Goal: Transaction & Acquisition: Purchase product/service

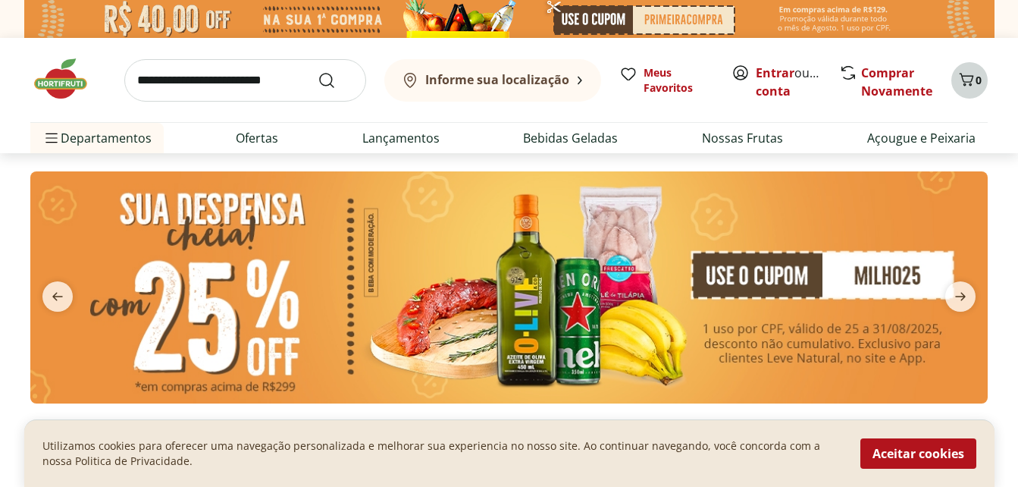
click at [972, 79] on icon "Carrinho" at bounding box center [967, 79] width 14 height 13
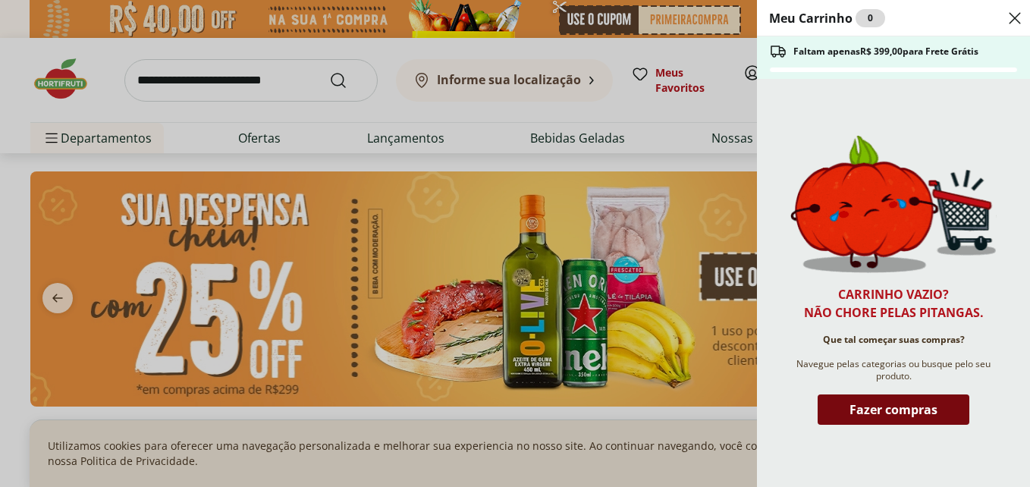
click at [876, 409] on span "Fazer compras" at bounding box center [893, 409] width 88 height 12
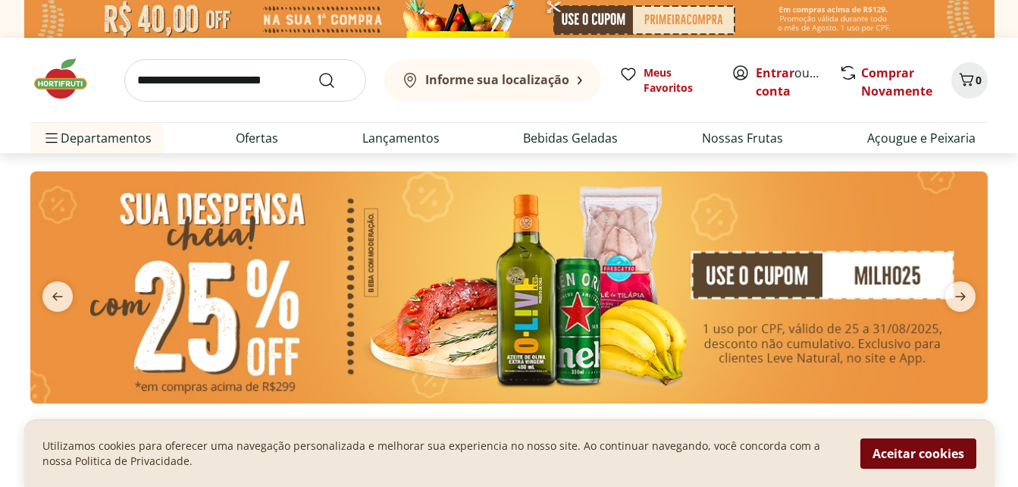
click at [912, 443] on button "Aceitar cookies" at bounding box center [919, 453] width 116 height 30
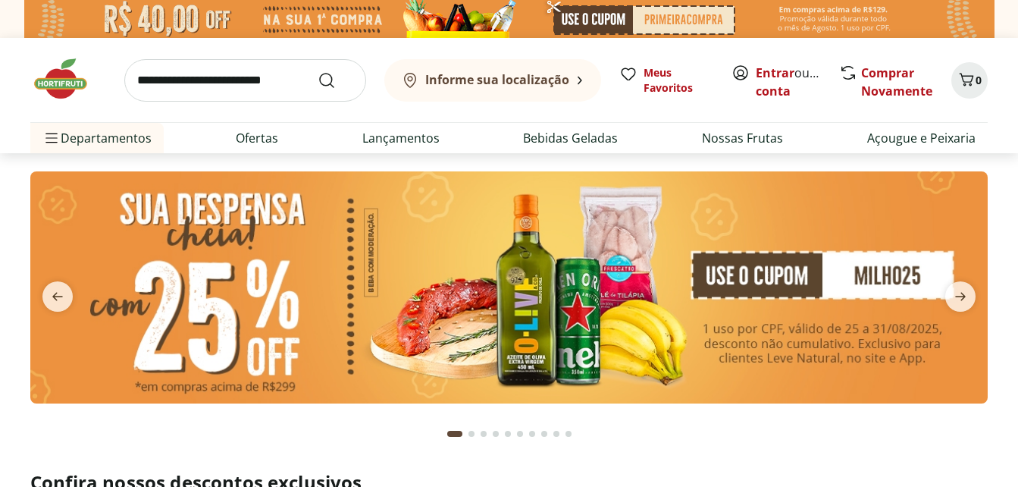
click at [235, 73] on input "search" at bounding box center [245, 80] width 242 height 42
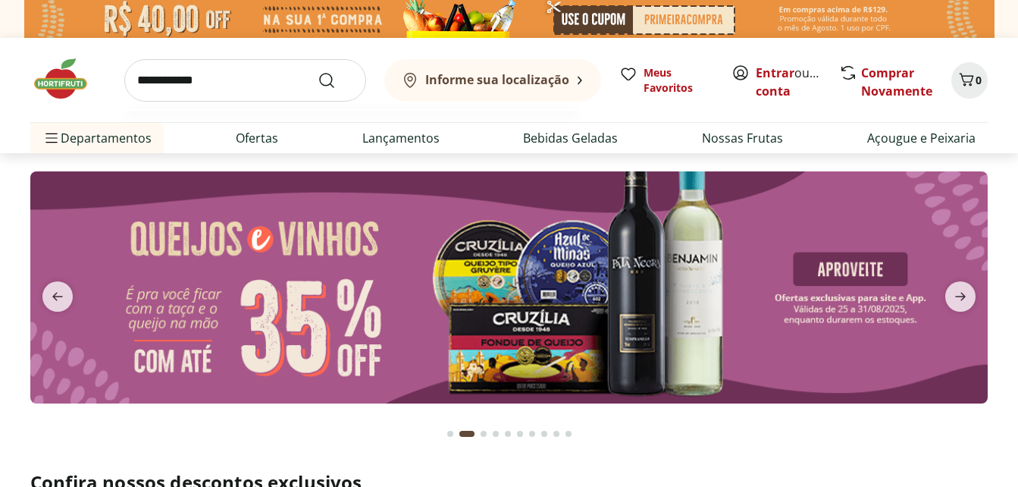
type input "**********"
click at [318, 71] on button "Submit Search" at bounding box center [336, 80] width 36 height 18
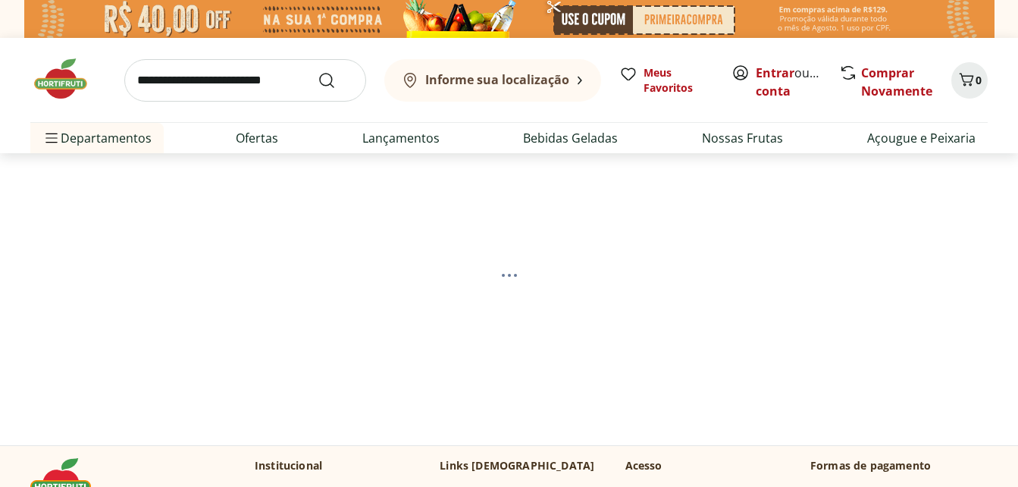
select select "**********"
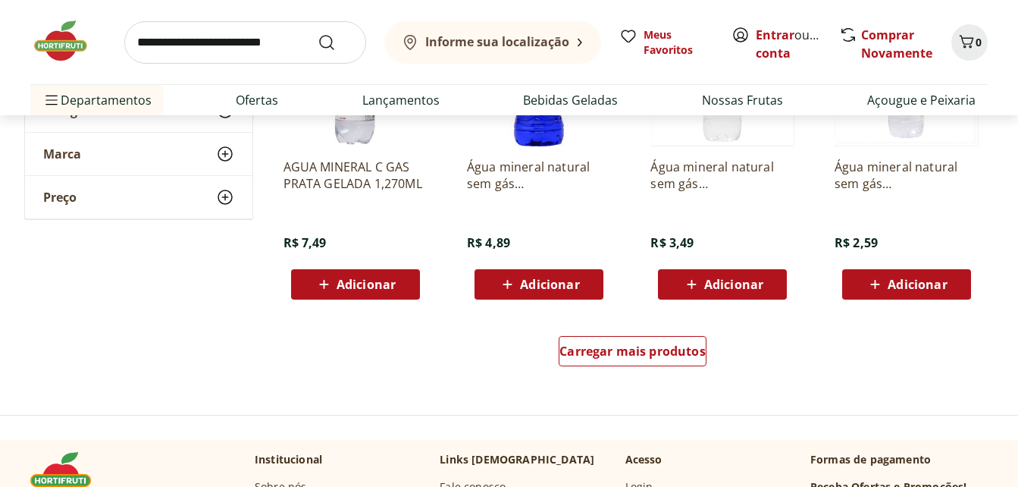
scroll to position [910, 0]
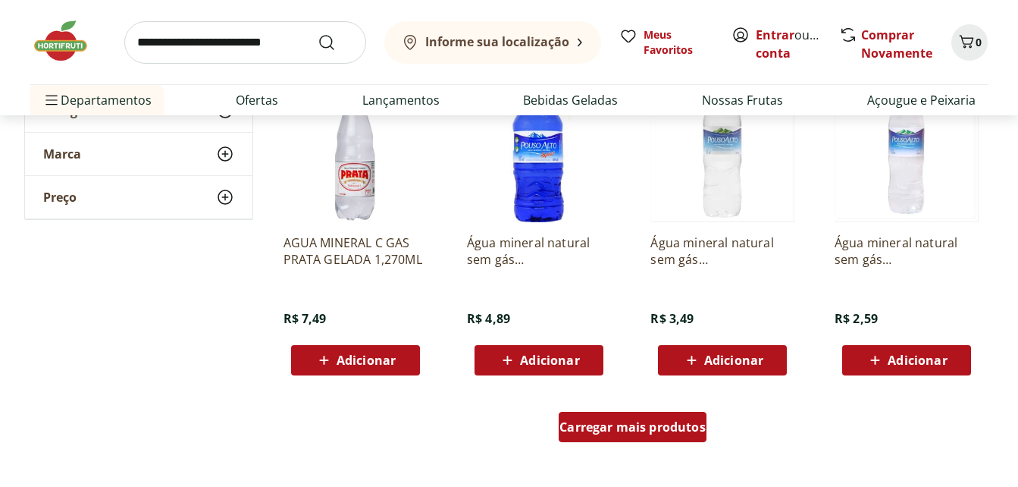
click at [597, 429] on span "Carregar mais produtos" at bounding box center [633, 427] width 146 height 12
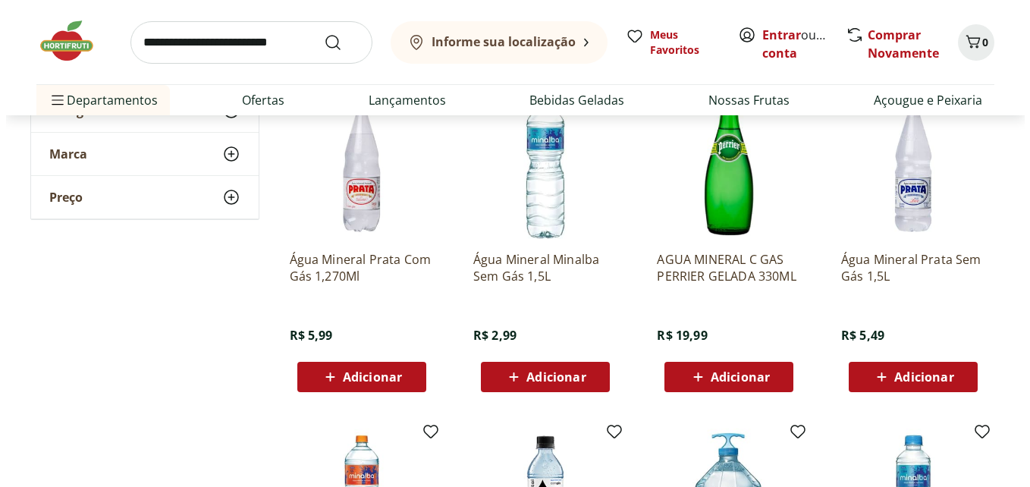
scroll to position [1517, 0]
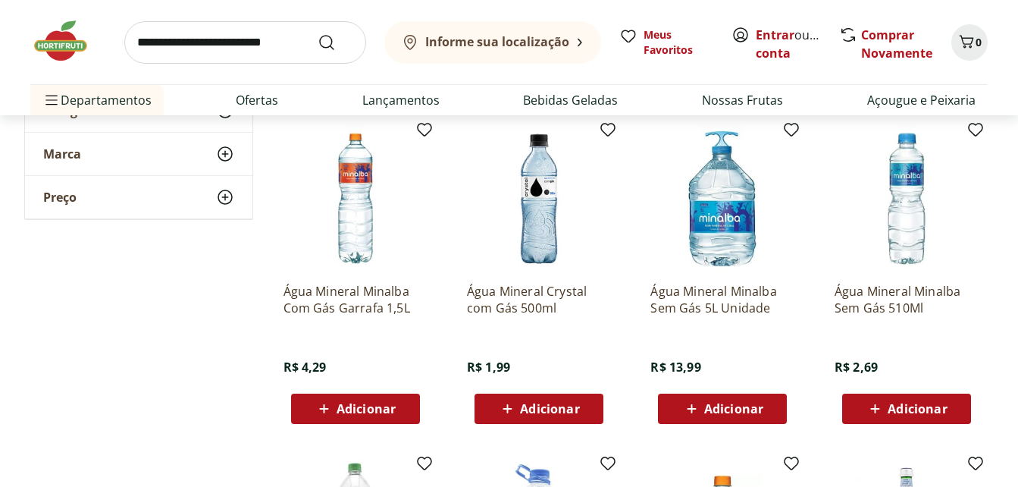
click at [897, 403] on span "Adicionar" at bounding box center [917, 409] width 59 height 12
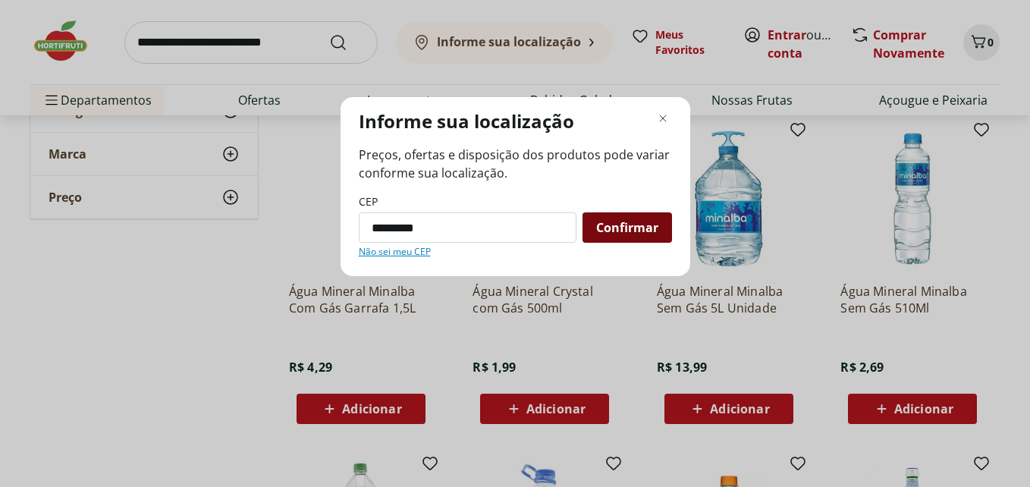
type input "*********"
click at [658, 230] on div "Confirmar" at bounding box center [626, 227] width 89 height 30
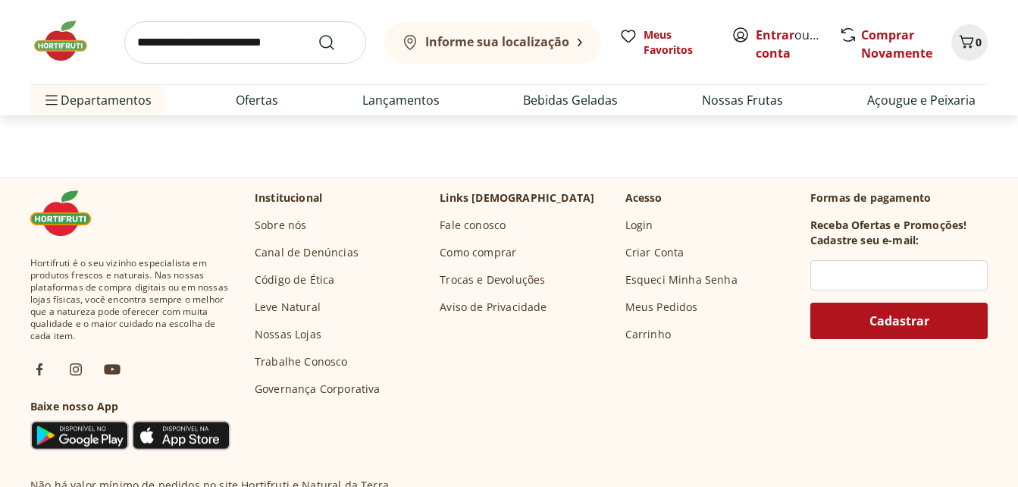
click at [622, 226] on div "Institucional Sobre nós Canal de Denúncias Código de Ética Leve Natural Nossas …" at bounding box center [527, 293] width 544 height 206
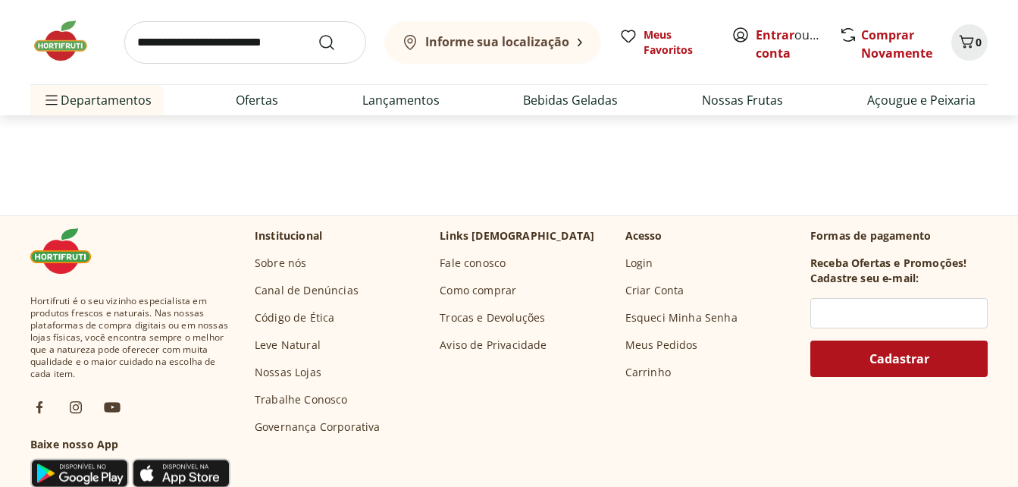
select select "**********"
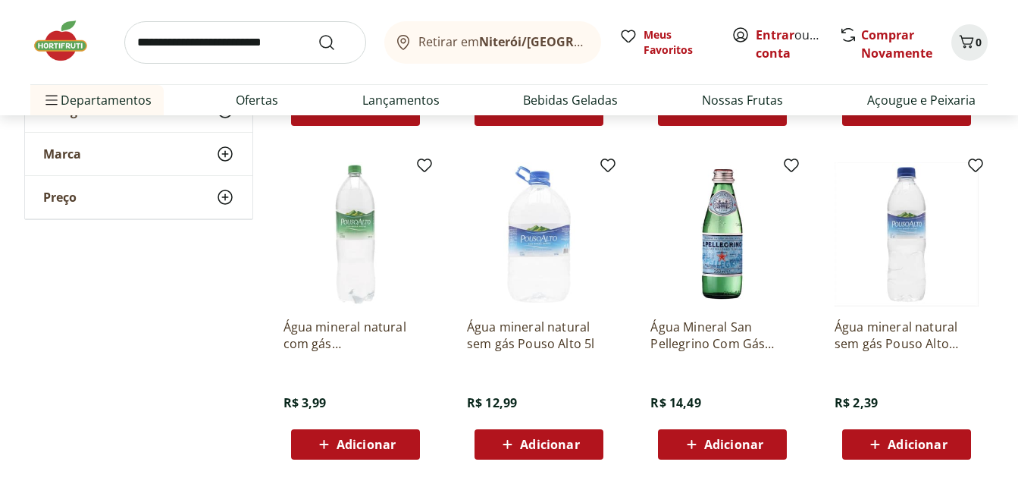
scroll to position [2730, 0]
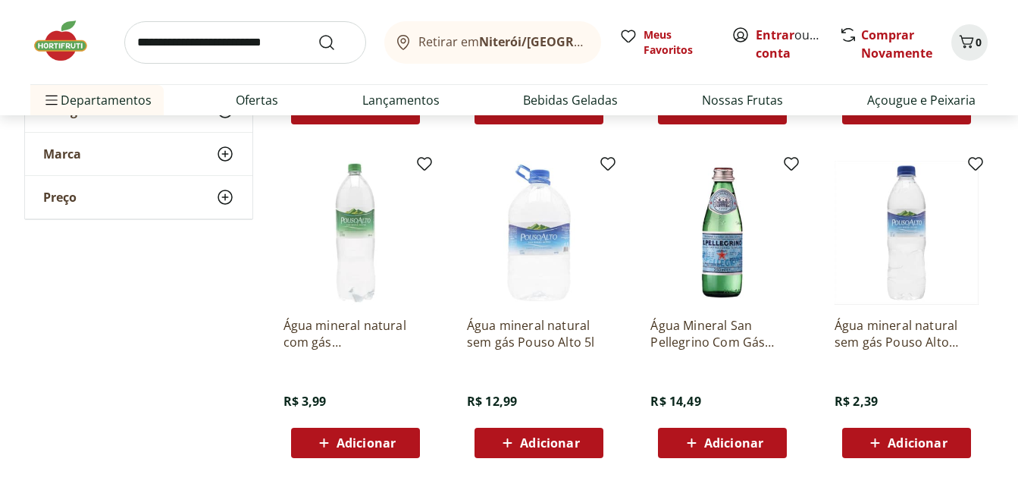
click at [899, 441] on span "Adicionar" at bounding box center [917, 443] width 59 height 12
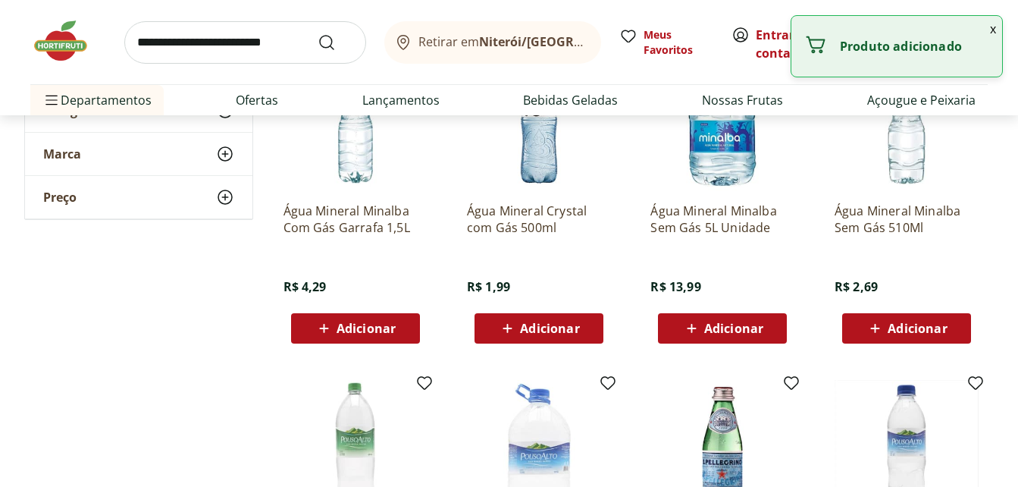
scroll to position [2503, 0]
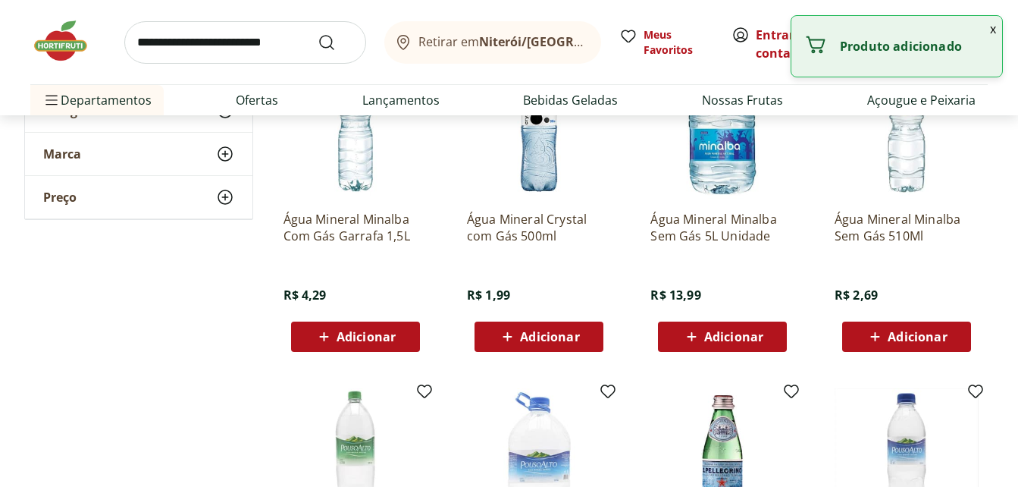
click at [917, 334] on span "Adicionar" at bounding box center [917, 337] width 59 height 12
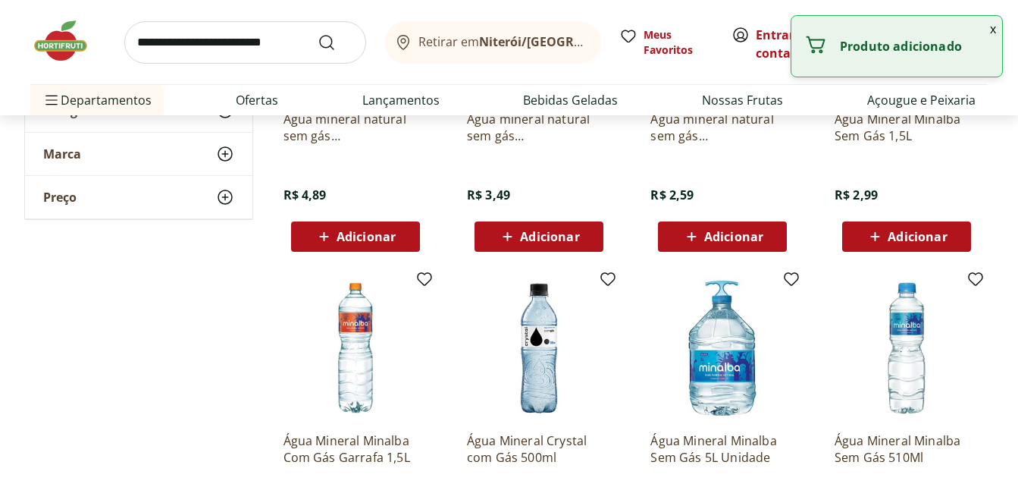
scroll to position [2276, 0]
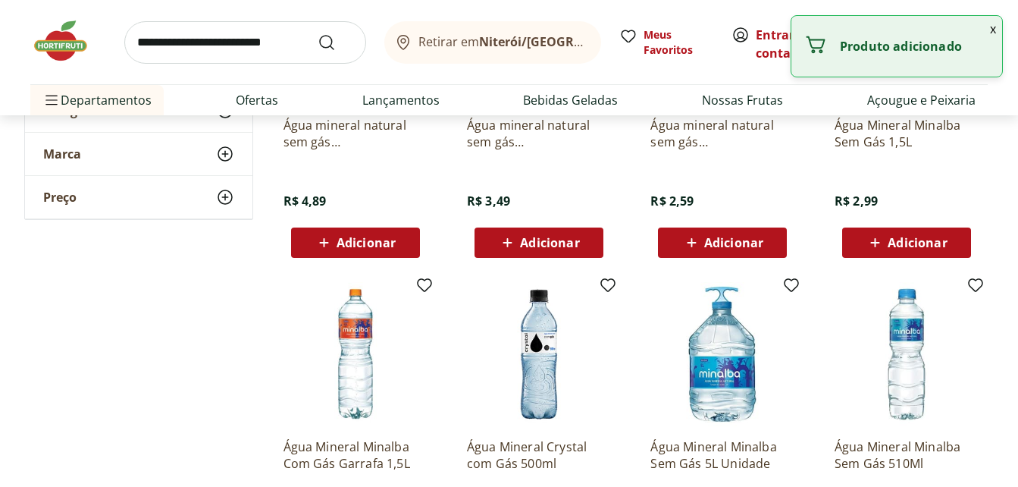
click at [204, 49] on input "search" at bounding box center [245, 42] width 242 height 42
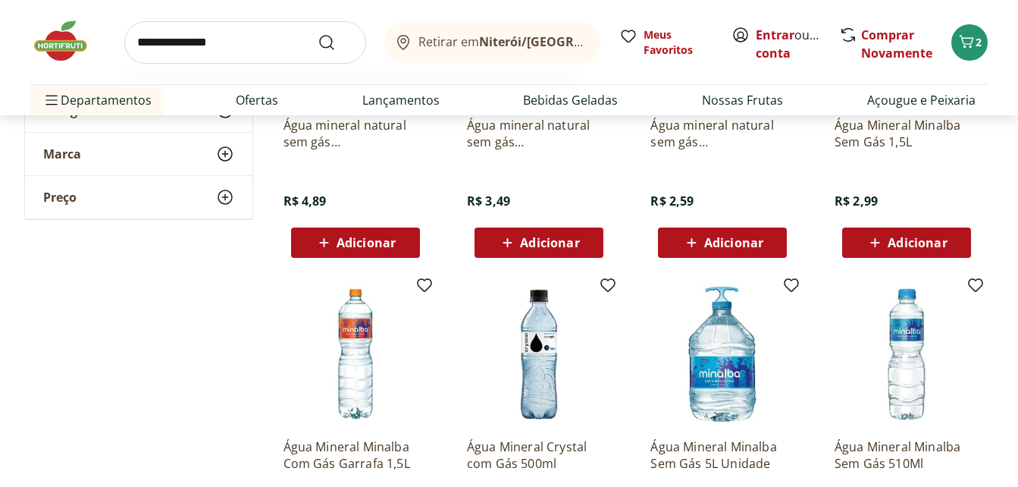
type input "**********"
click at [318, 33] on button "Submit Search" at bounding box center [336, 42] width 36 height 18
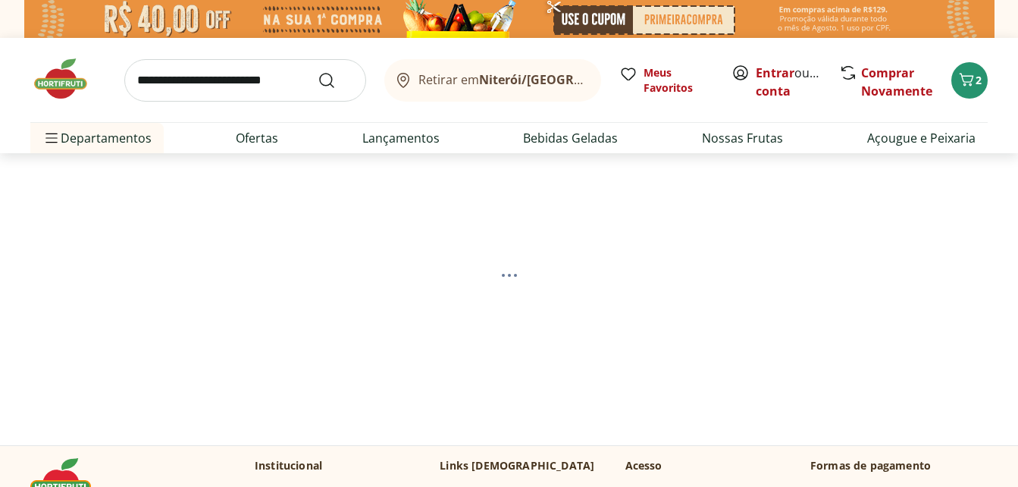
select select "**********"
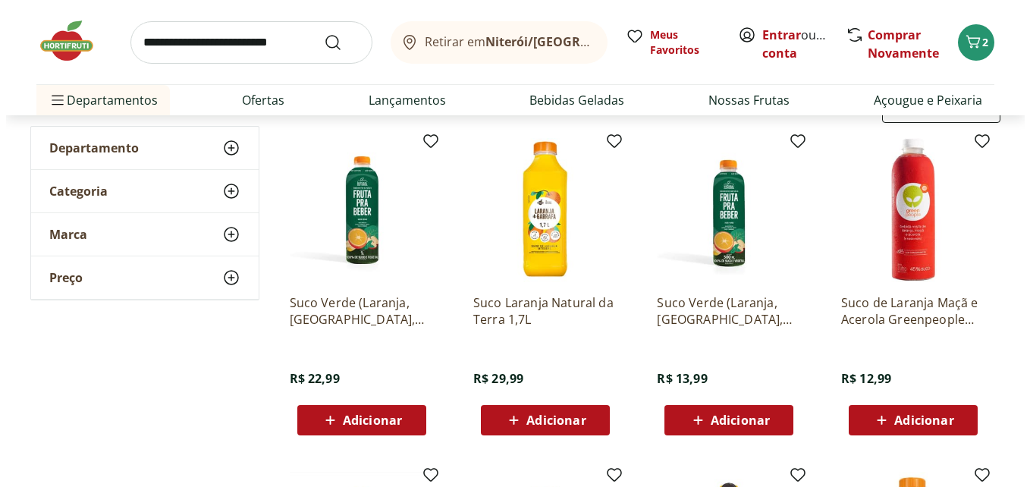
scroll to position [227, 0]
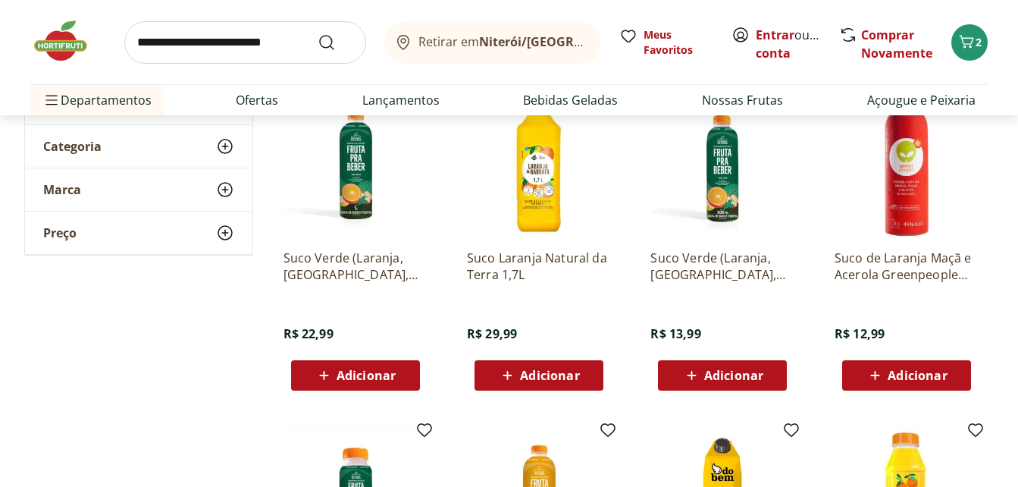
click at [529, 377] on span "Adicionar" at bounding box center [549, 375] width 59 height 12
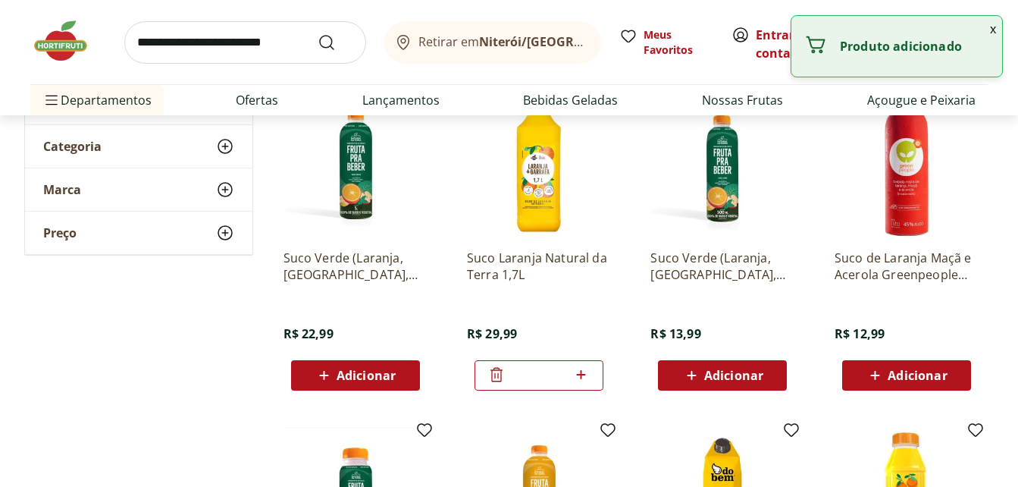
click at [587, 376] on icon at bounding box center [581, 374] width 19 height 18
type input "*"
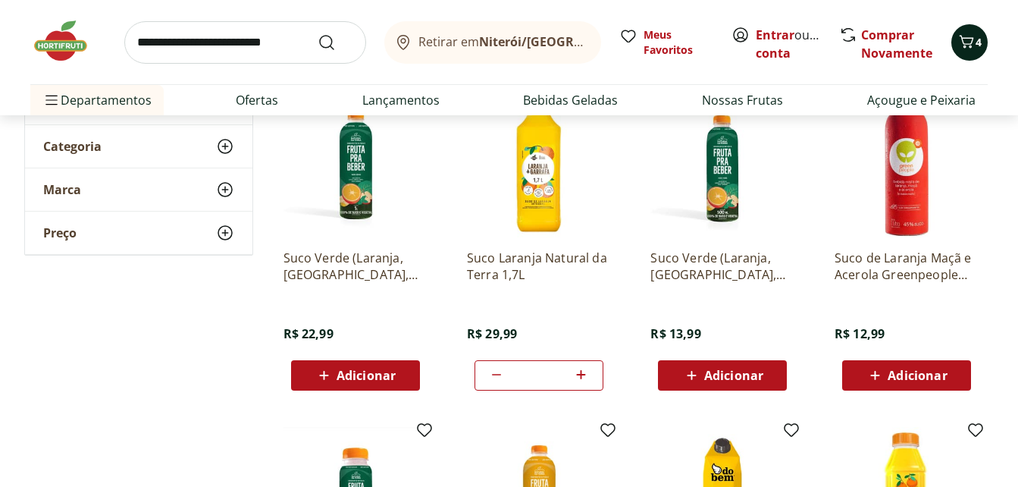
click at [972, 48] on icon "Carrinho" at bounding box center [967, 42] width 18 height 18
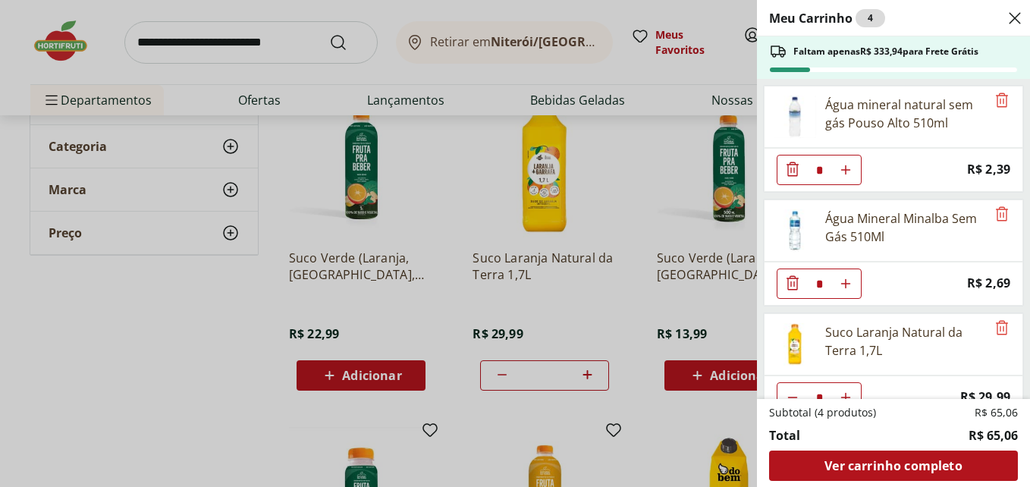
click at [848, 176] on use "Aumentar Quantidade" at bounding box center [845, 170] width 12 height 12
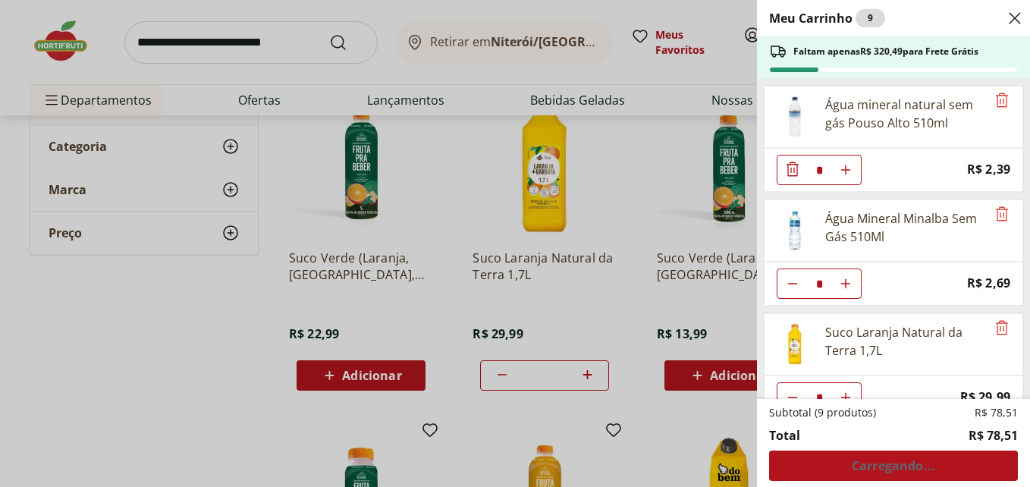
click at [848, 176] on use "Aumentar Quantidade" at bounding box center [845, 170] width 12 height 12
click at [848, 176] on icon "Aumentar Quantidade" at bounding box center [845, 170] width 12 height 12
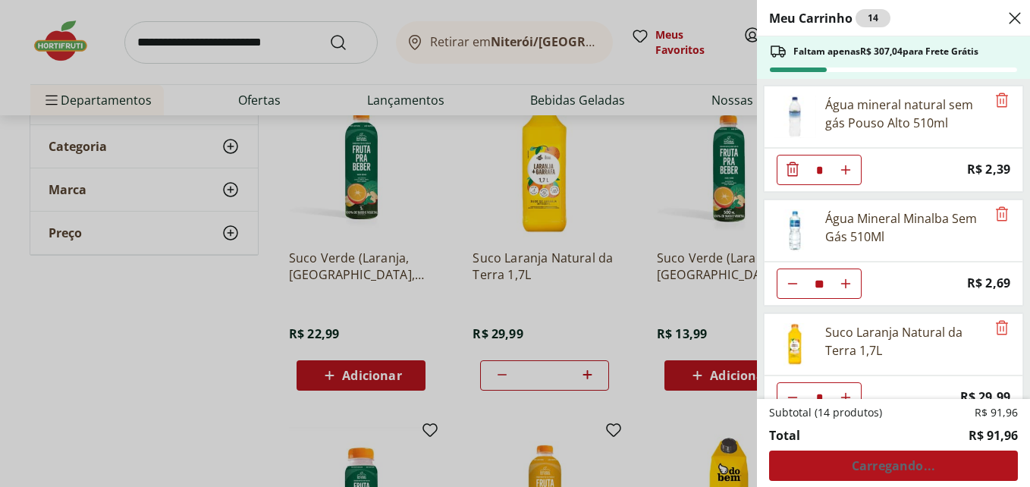
click at [848, 176] on icon "Aumentar Quantidade" at bounding box center [845, 170] width 12 height 12
type input "**"
click at [847, 170] on use "Aumentar Quantidade" at bounding box center [845, 170] width 12 height 12
click at [848, 169] on icon "Aumentar Quantidade" at bounding box center [845, 170] width 12 height 12
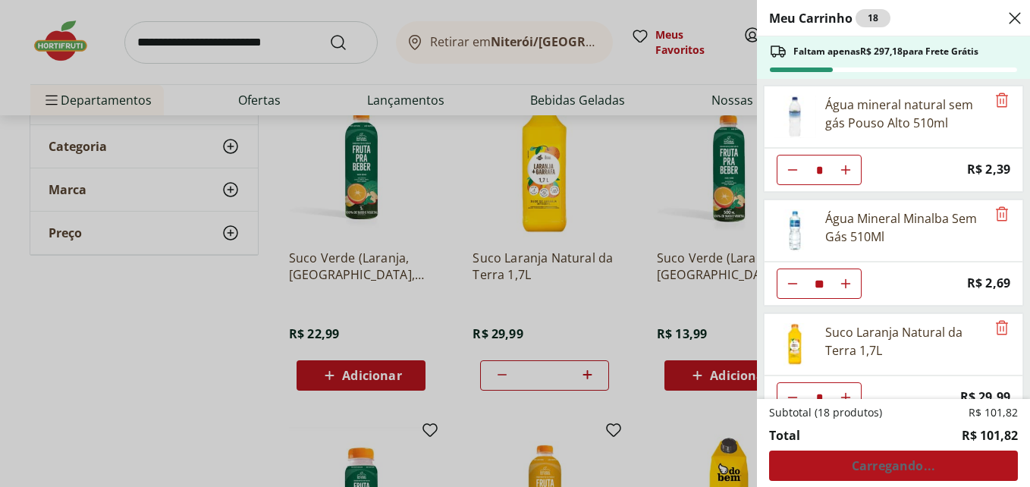
click at [848, 169] on icon "Aumentar Quantidade" at bounding box center [845, 170] width 12 height 12
drag, startPoint x: 848, startPoint y: 169, endPoint x: 858, endPoint y: 168, distance: 10.6
click at [848, 169] on icon "Aumentar Quantidade" at bounding box center [845, 170] width 12 height 12
type input "*"
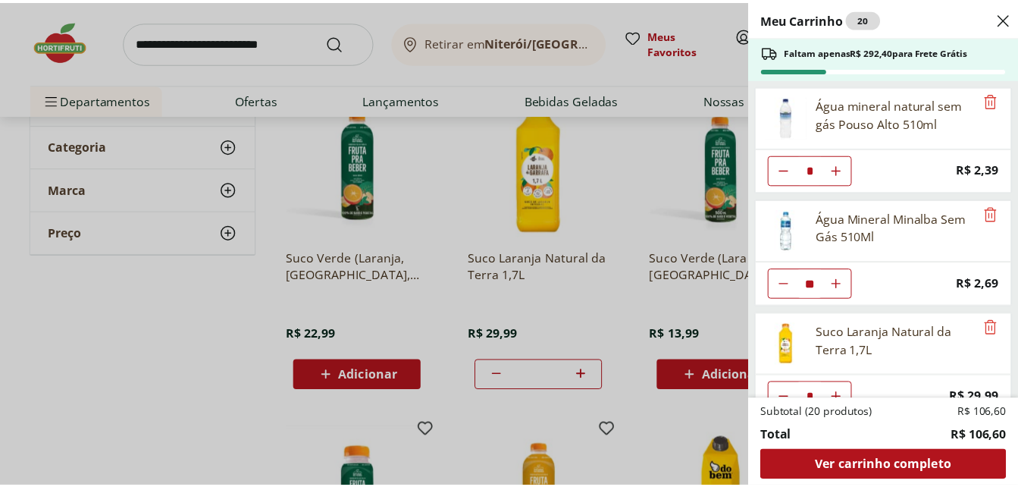
scroll to position [27, 0]
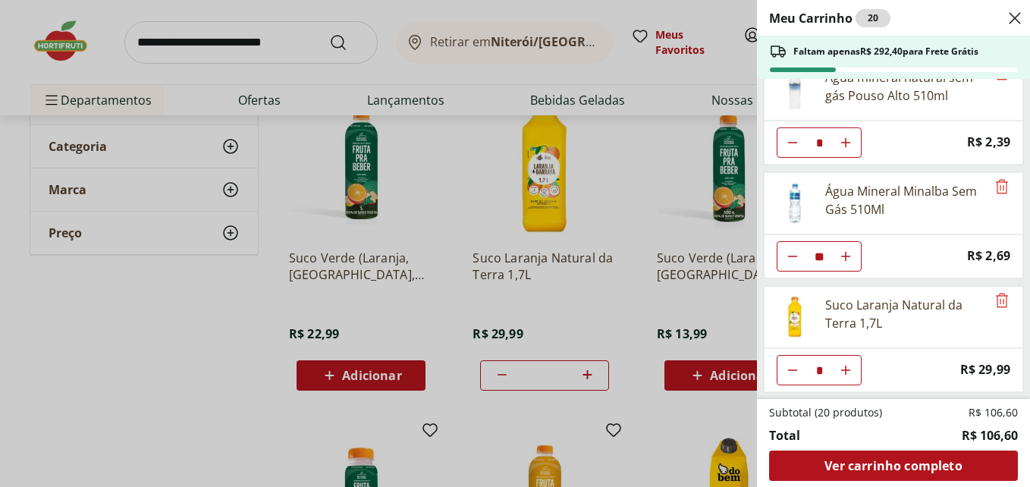
click at [1012, 19] on icon "Close" at bounding box center [1014, 18] width 18 height 18
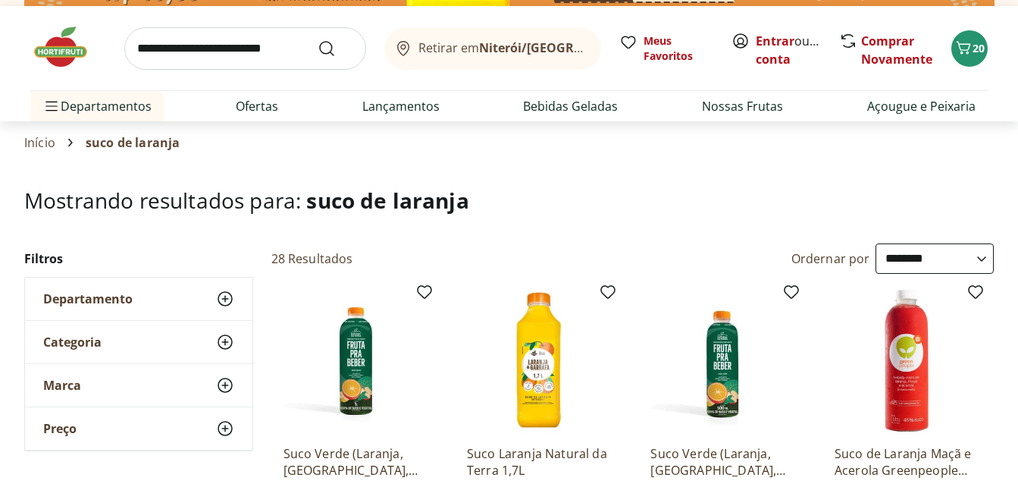
scroll to position [0, 0]
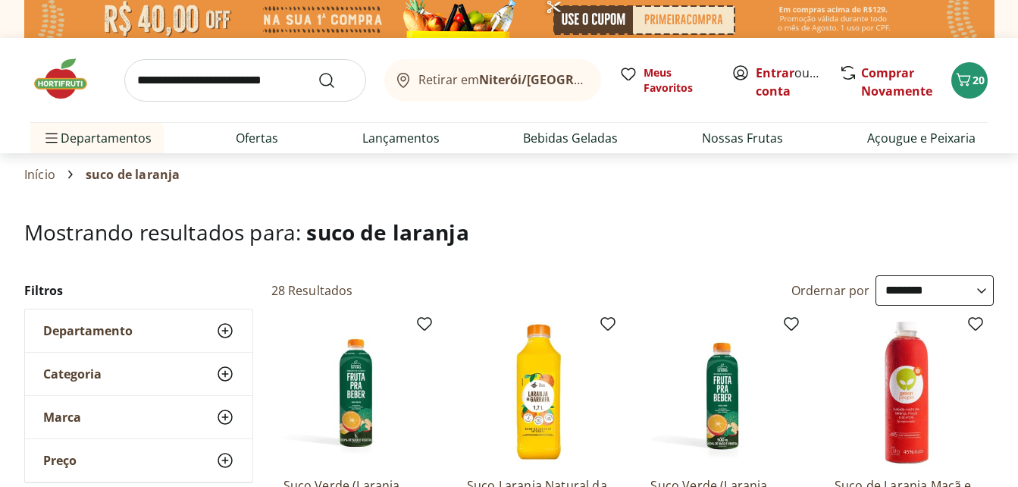
click at [212, 84] on input "search" at bounding box center [245, 80] width 242 height 42
type input "**********"
click button "Submit Search" at bounding box center [336, 80] width 36 height 18
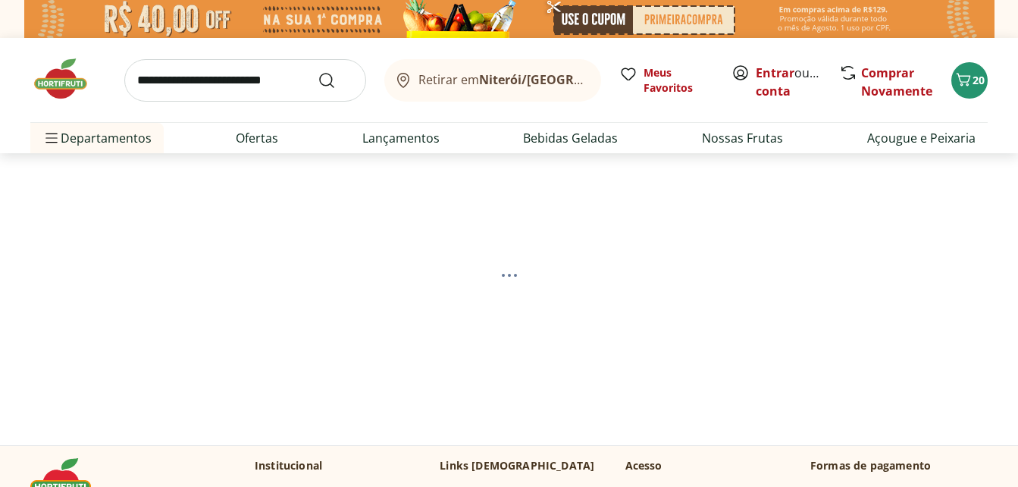
select select "**********"
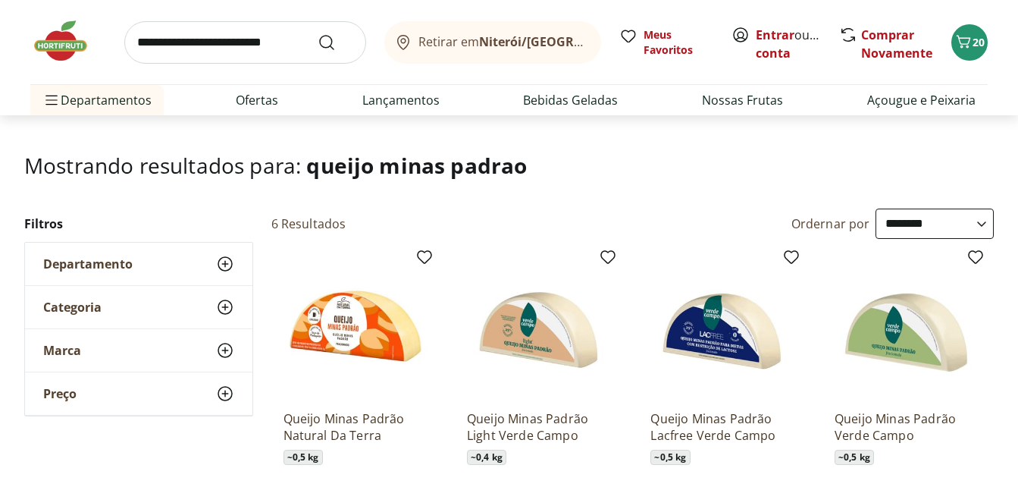
scroll to position [152, 0]
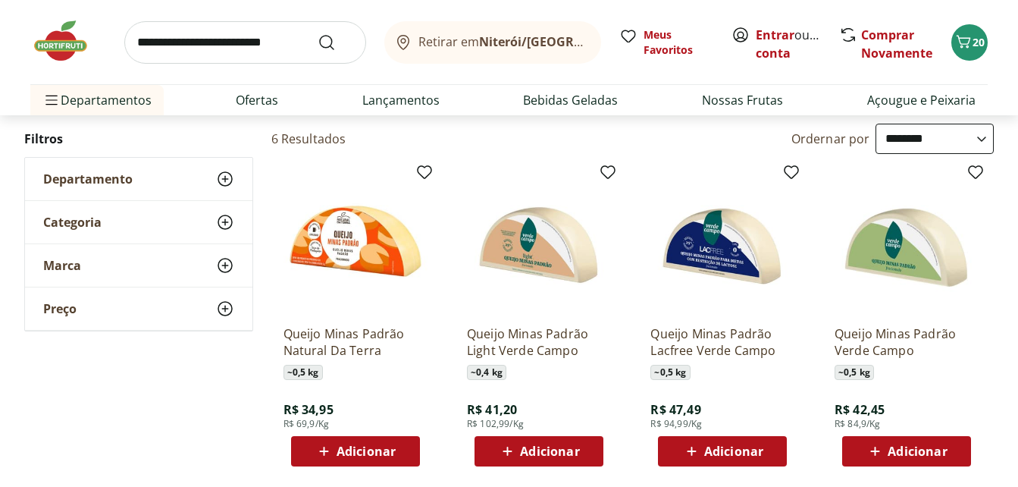
click at [910, 445] on span "Adicionar" at bounding box center [917, 451] width 59 height 12
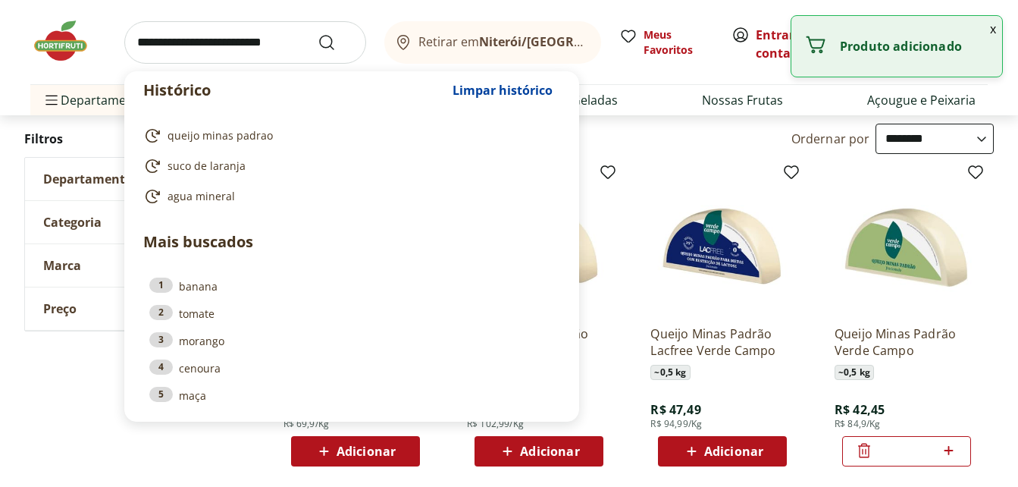
click at [207, 46] on input "search" at bounding box center [245, 42] width 242 height 42
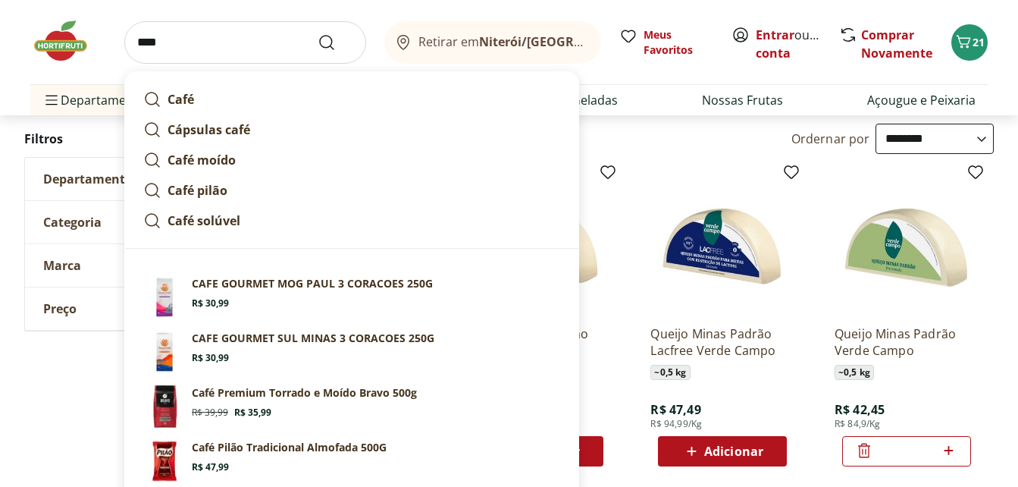
type input "****"
click at [318, 33] on button "Submit Search" at bounding box center [336, 42] width 36 height 18
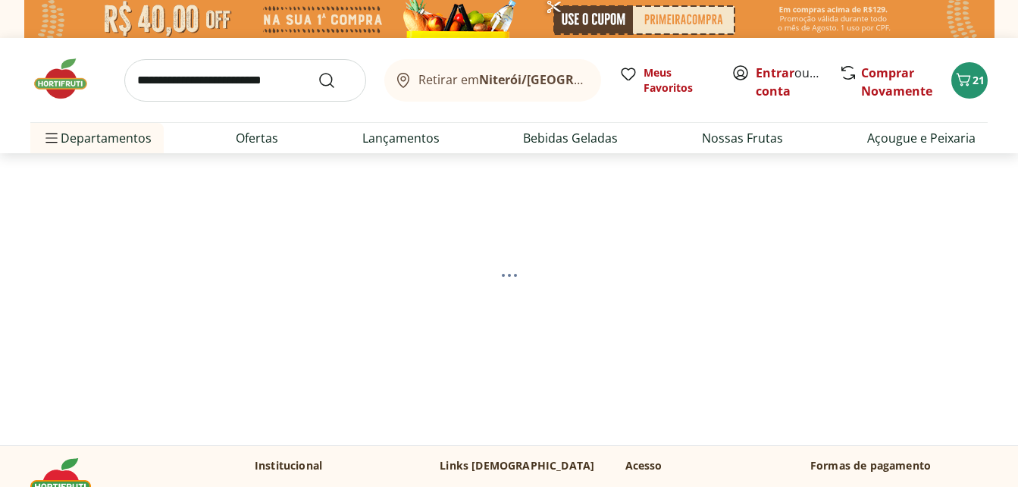
select select "**********"
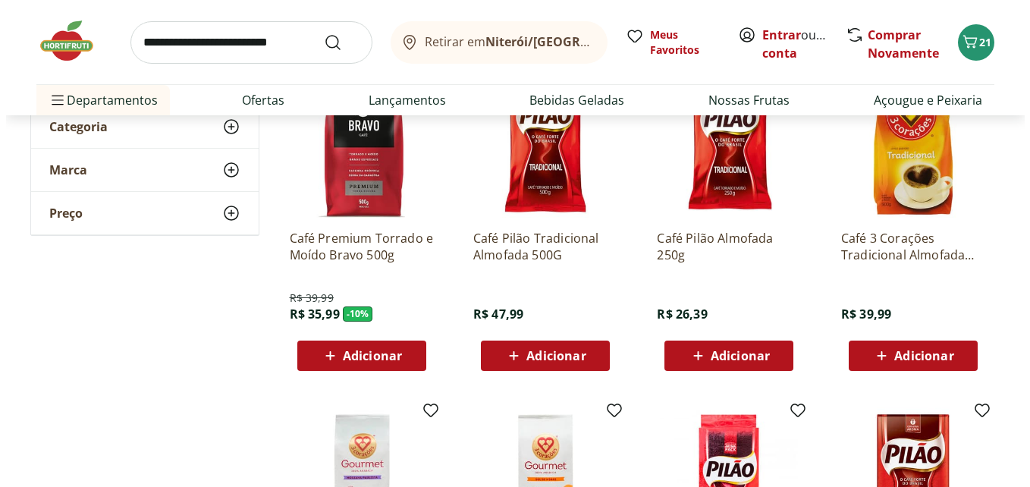
scroll to position [227, 0]
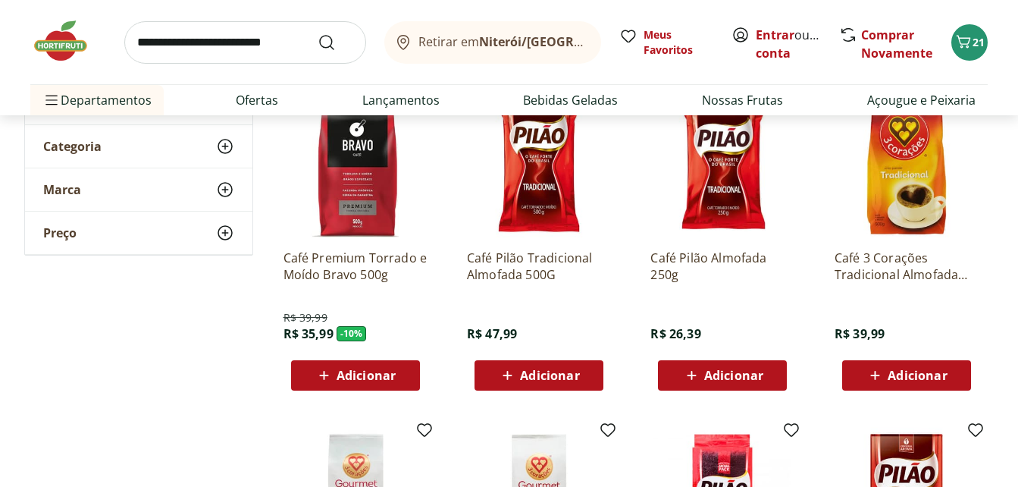
click at [346, 372] on span "Adicionar" at bounding box center [366, 375] width 59 height 12
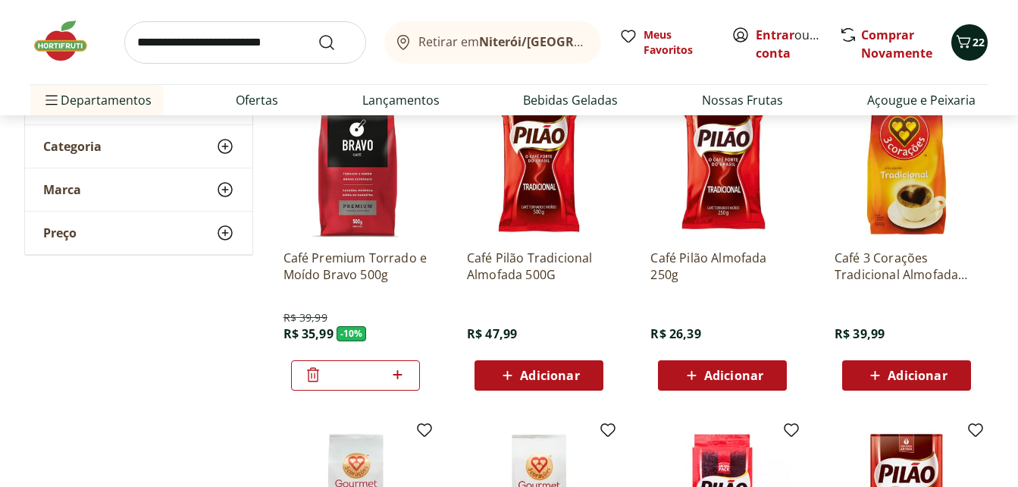
click at [958, 43] on icon "Carrinho" at bounding box center [964, 42] width 18 height 18
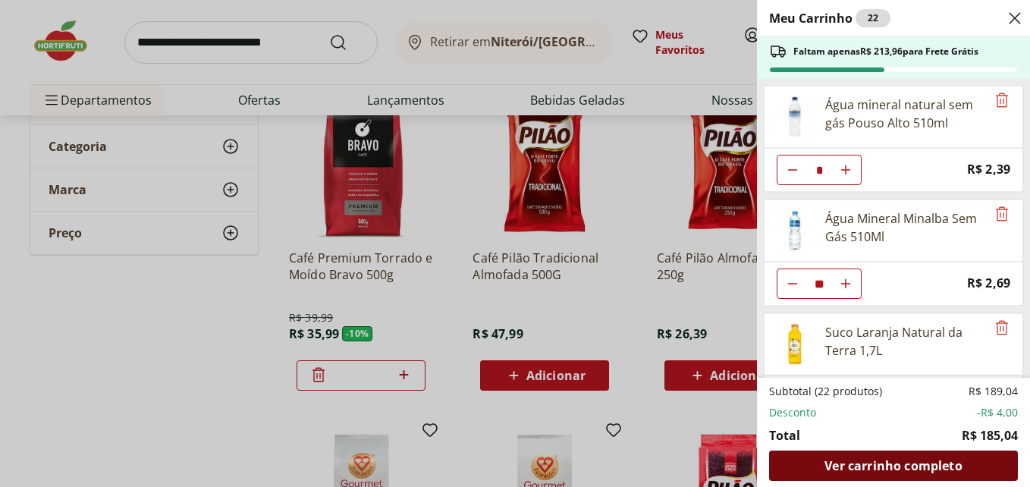
click at [874, 460] on span "Ver carrinho completo" at bounding box center [892, 466] width 137 height 12
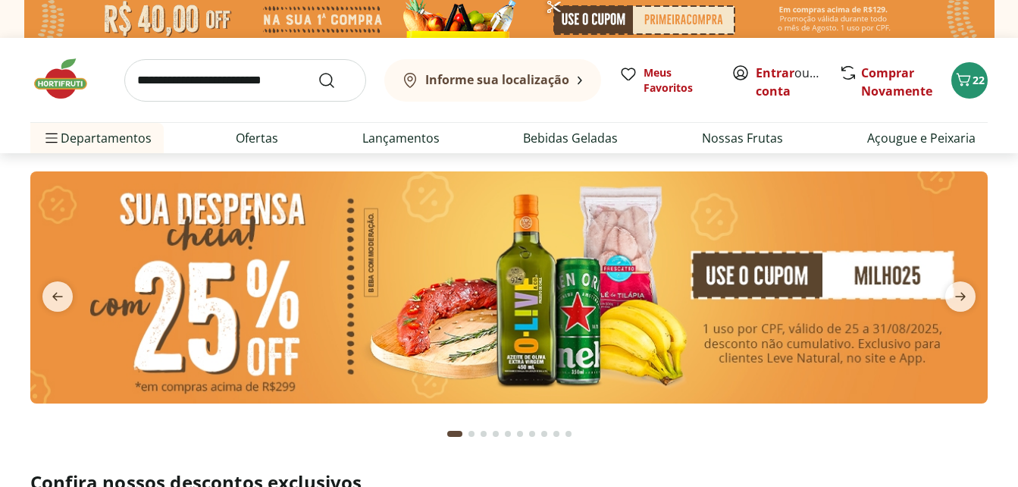
click at [156, 79] on input "search" at bounding box center [245, 80] width 242 height 42
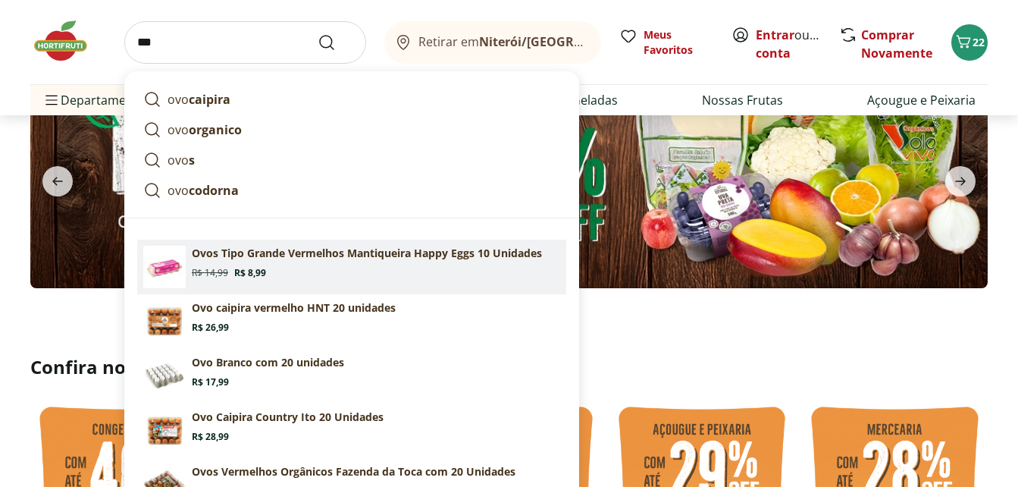
scroll to position [152, 0]
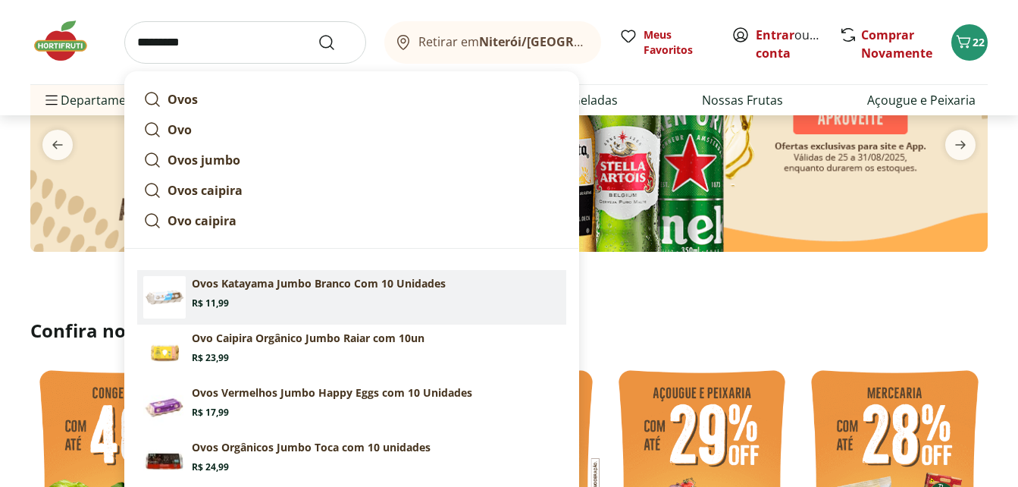
click at [245, 290] on p "Ovos Katayama Jumbo Branco Com 10 Unidades" at bounding box center [319, 283] width 254 height 15
type input "**********"
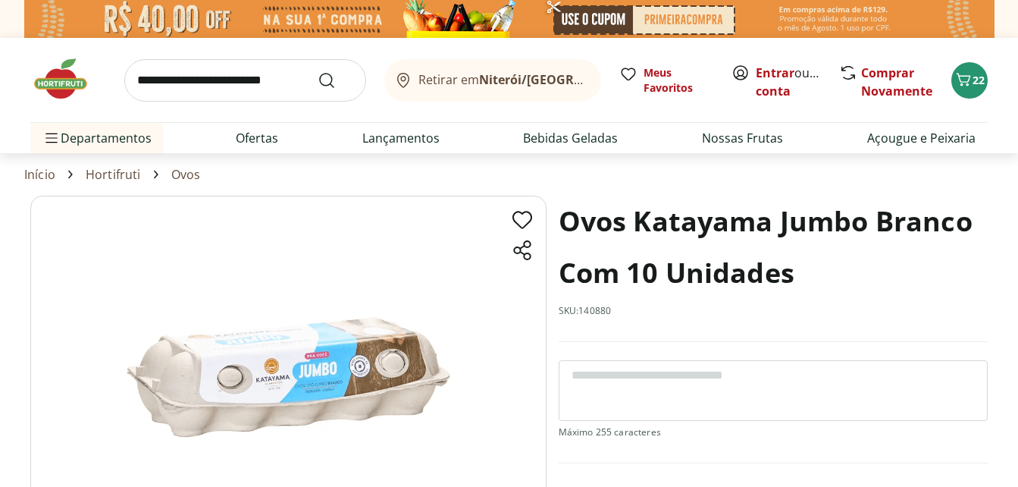
scroll to position [303, 0]
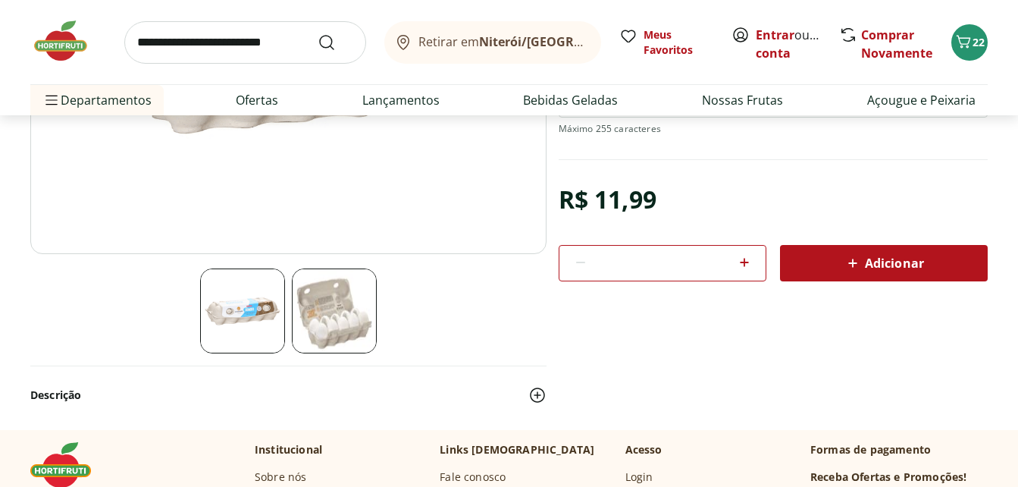
click at [745, 262] on icon at bounding box center [744, 262] width 9 height 9
type input "*"
click at [876, 265] on span "Adicionar" at bounding box center [884, 263] width 80 height 18
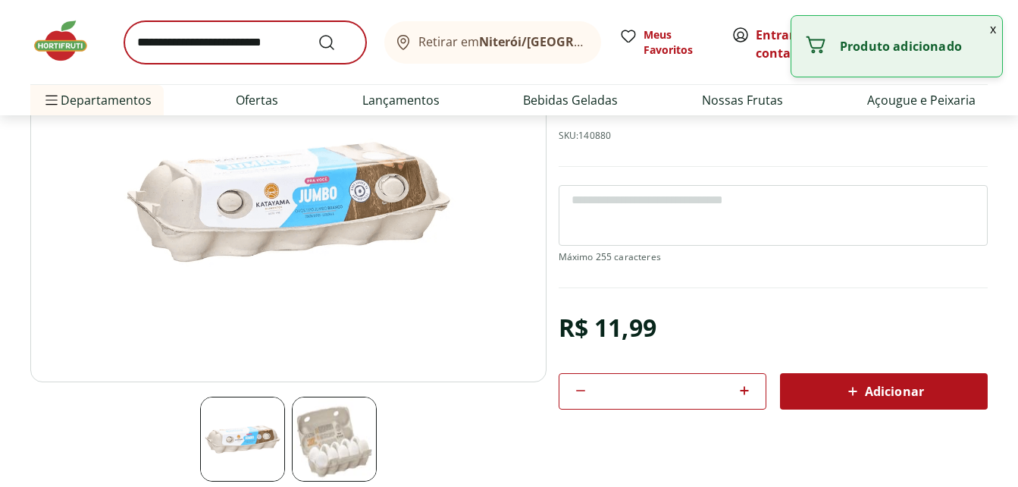
scroll to position [0, 0]
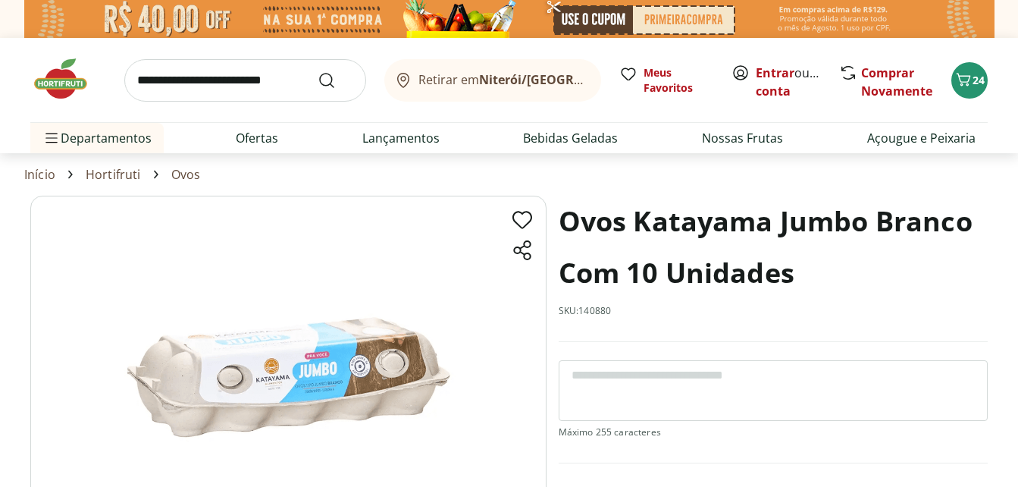
click at [193, 89] on input "search" at bounding box center [245, 80] width 242 height 42
type input "*********"
click at [318, 71] on button "Submit Search" at bounding box center [336, 80] width 36 height 18
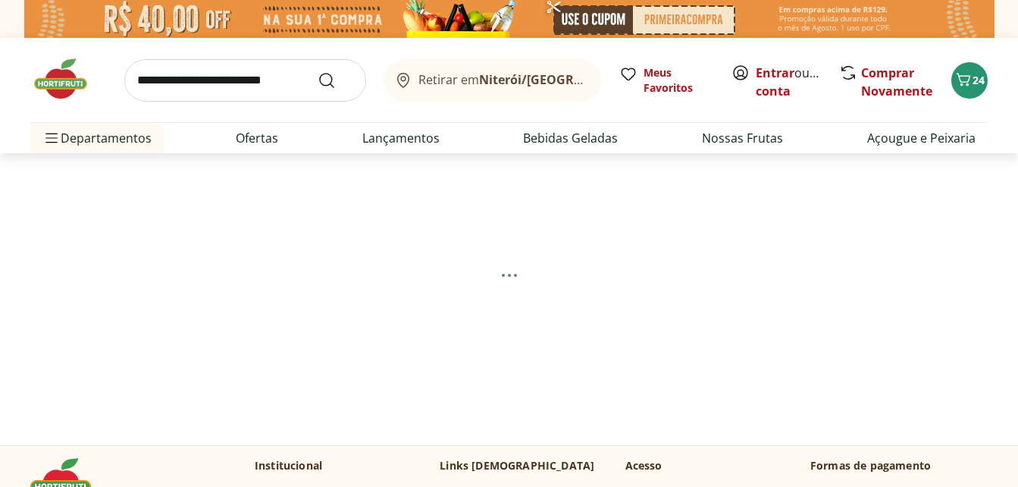
select select "**********"
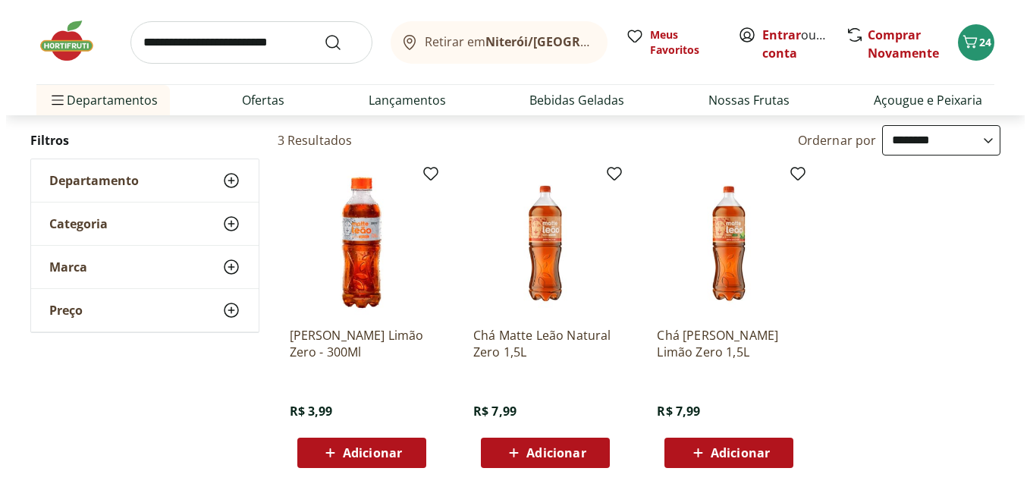
scroll to position [152, 0]
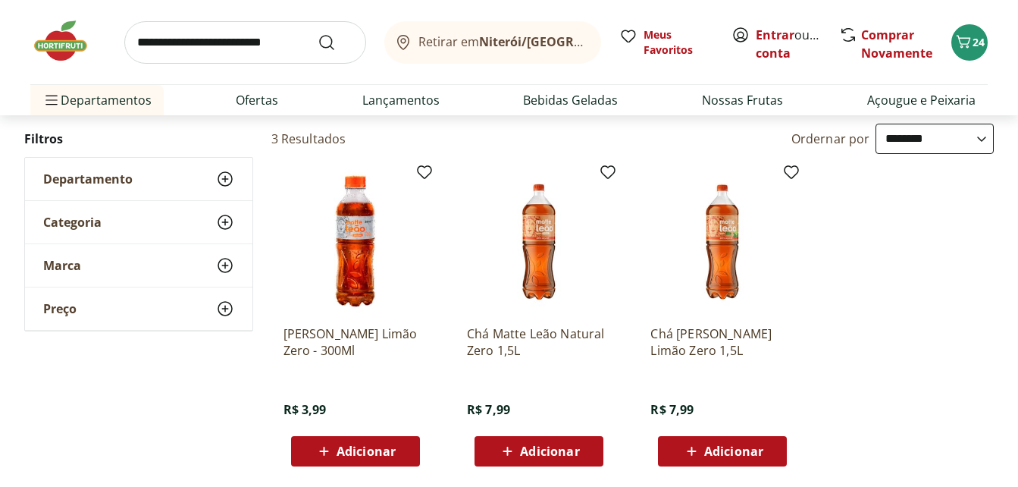
click at [538, 454] on span "Adicionar" at bounding box center [549, 451] width 59 height 12
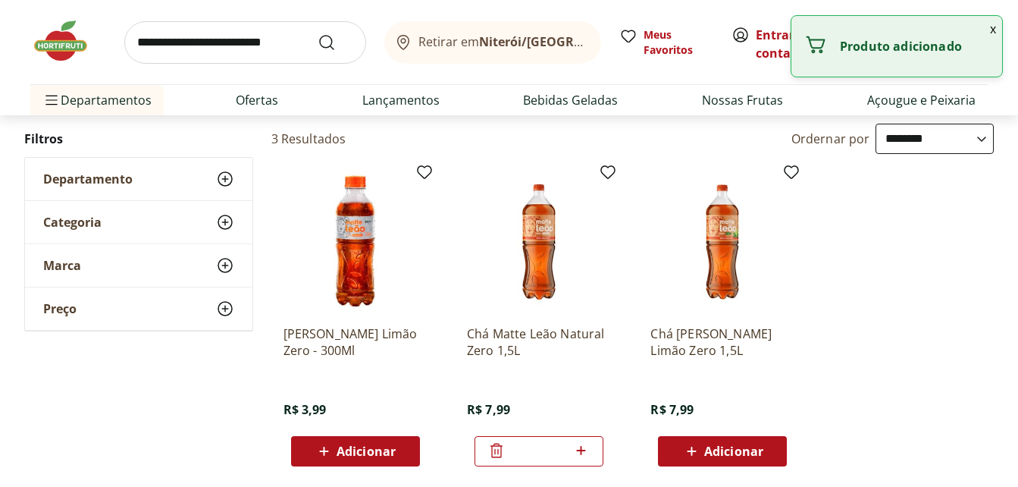
click at [583, 448] on icon at bounding box center [581, 450] width 19 height 18
type input "*"
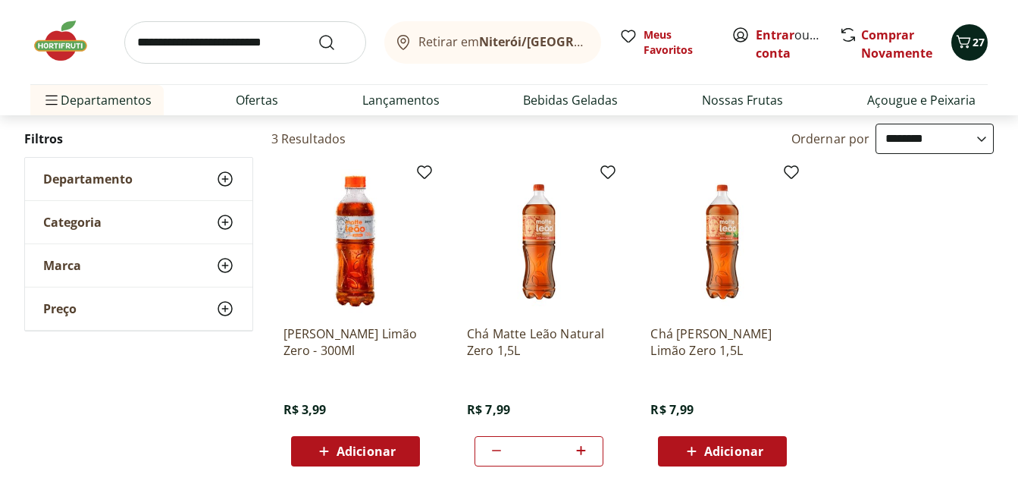
click at [971, 44] on icon "Carrinho" at bounding box center [964, 42] width 18 height 18
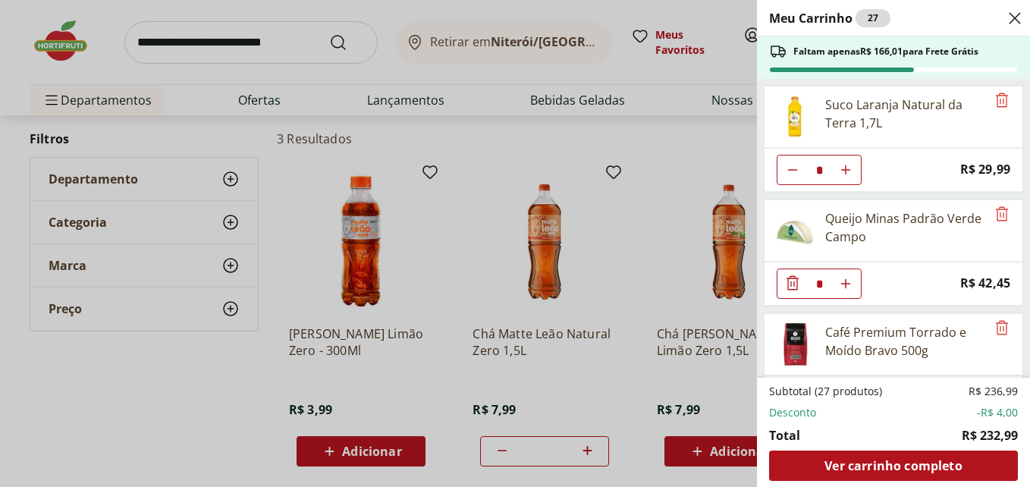
scroll to position [0, 0]
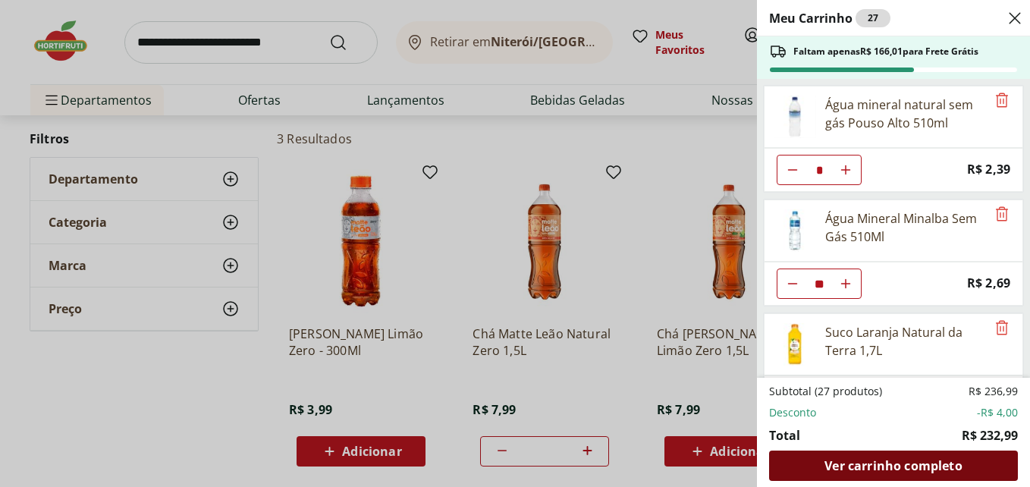
drag, startPoint x: 888, startPoint y: 464, endPoint x: 870, endPoint y: 462, distance: 17.6
click at [888, 464] on span "Ver carrinho completo" at bounding box center [892, 466] width 137 height 12
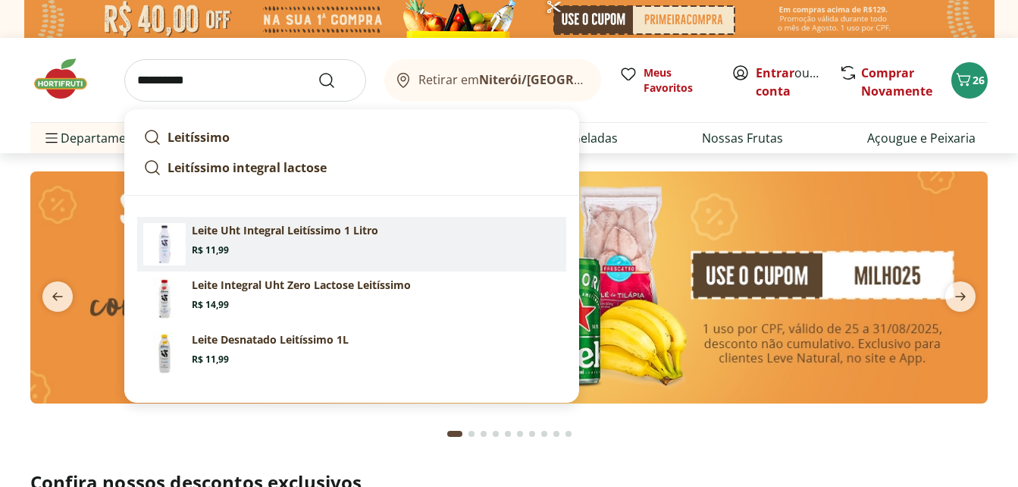
click at [214, 228] on p "Leite Uht Integral Leitíssimo 1 Litro" at bounding box center [285, 230] width 187 height 15
type input "**********"
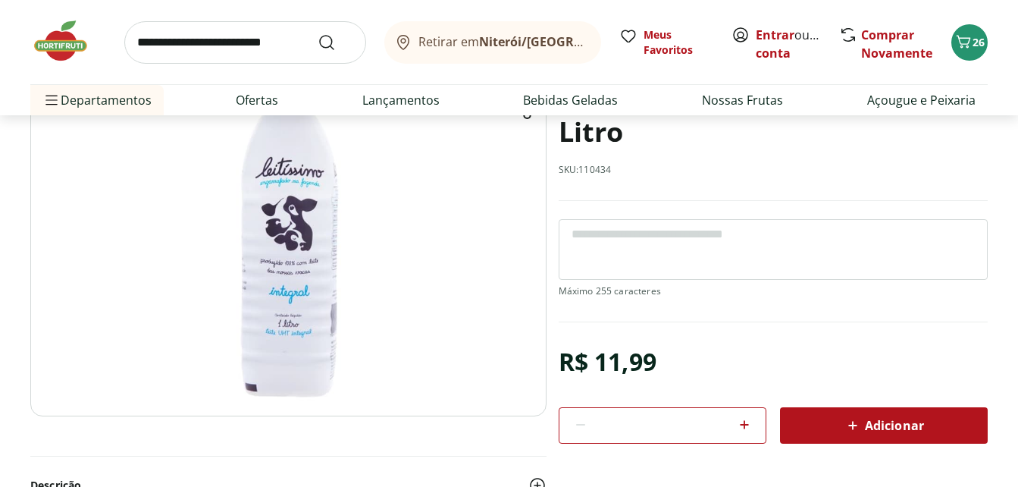
scroll to position [227, 0]
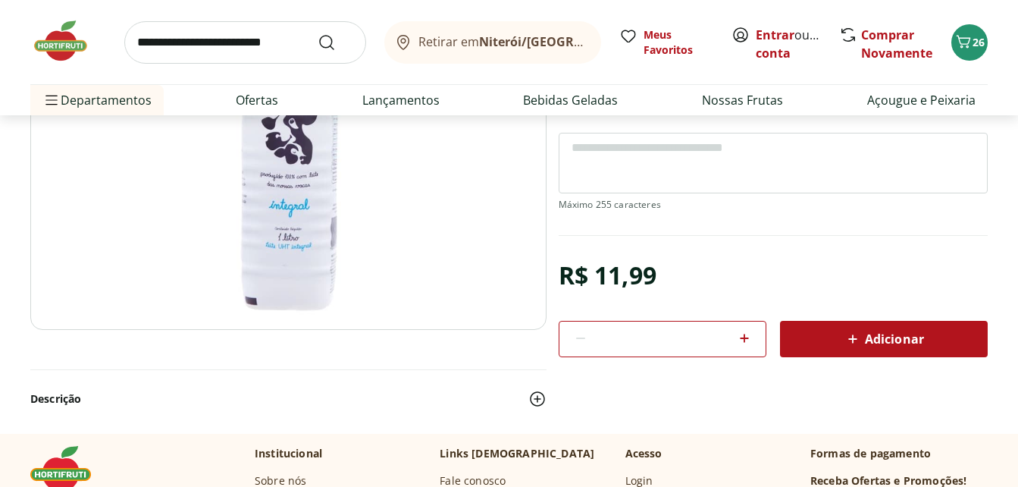
click at [745, 340] on icon at bounding box center [744, 338] width 9 height 9
type input "*"
click at [858, 338] on icon at bounding box center [853, 339] width 18 height 18
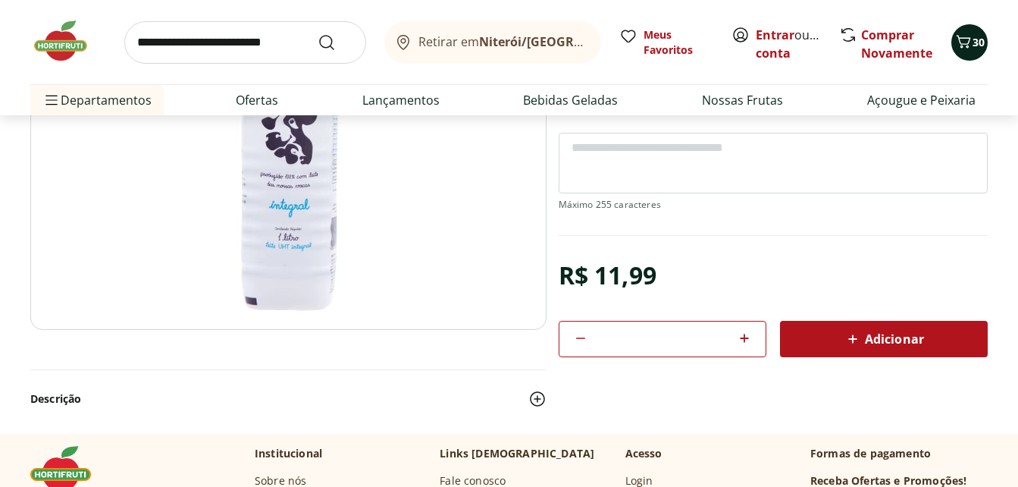
click at [976, 39] on span "30" at bounding box center [979, 42] width 12 height 14
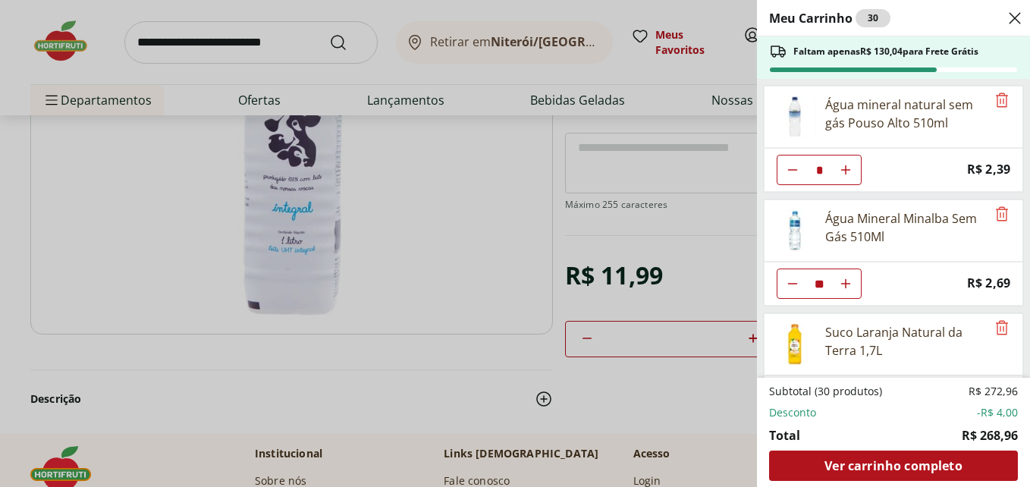
click at [1014, 18] on use "Close" at bounding box center [1014, 18] width 18 height 18
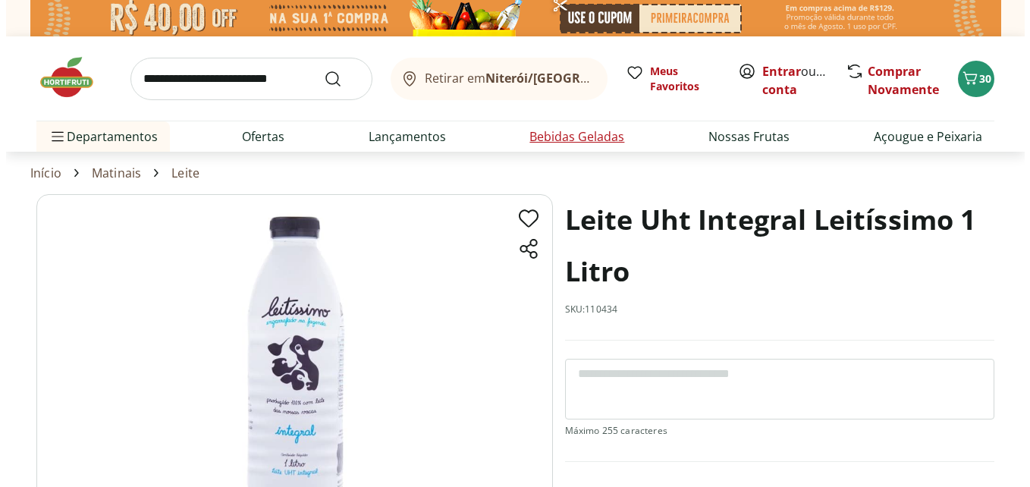
scroll to position [0, 0]
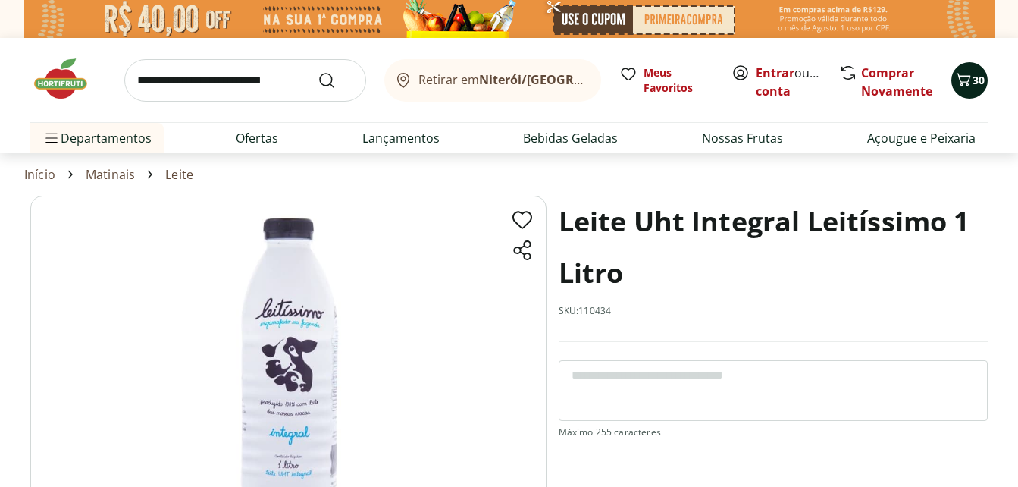
click at [967, 76] on icon "Carrinho" at bounding box center [964, 79] width 14 height 13
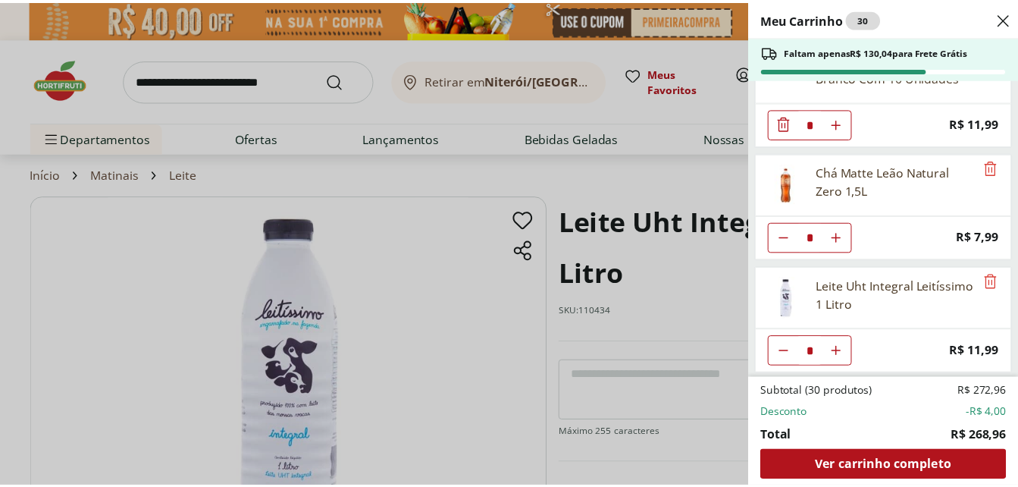
scroll to position [617, 0]
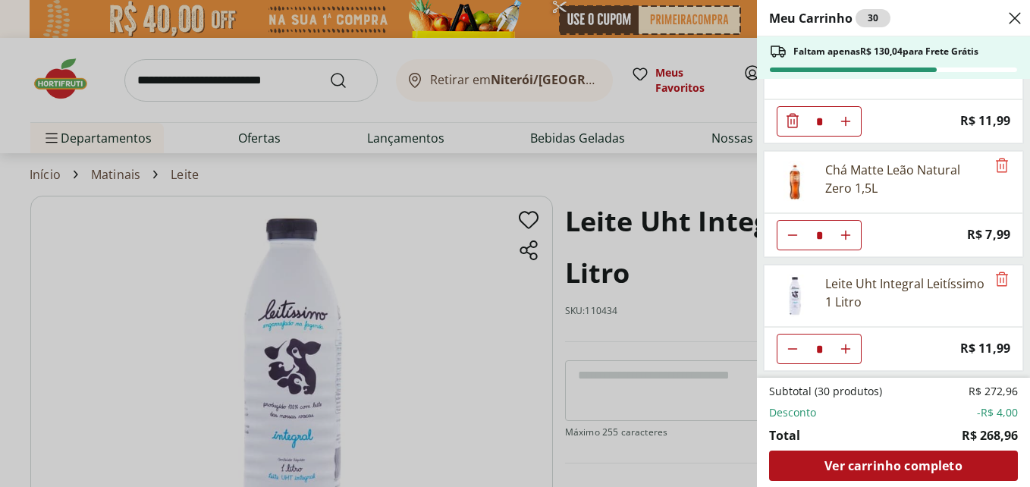
click at [1014, 14] on icon "Close" at bounding box center [1014, 18] width 18 height 18
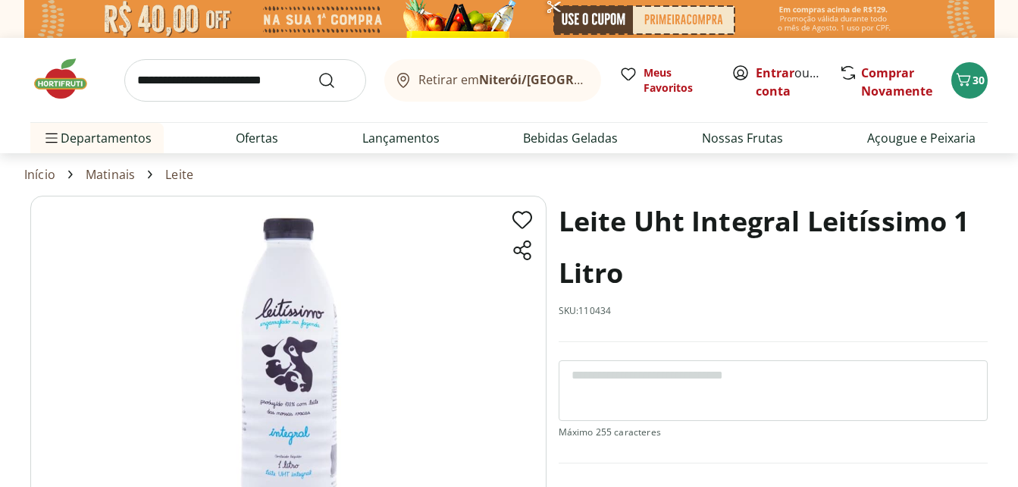
click at [237, 87] on input "search" at bounding box center [245, 80] width 242 height 42
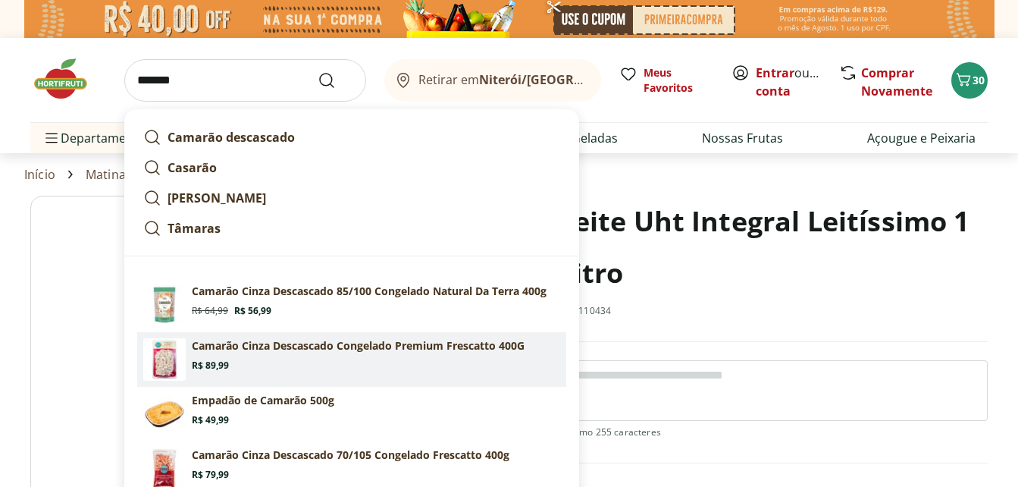
click at [234, 362] on section "Camarão Cinza Descascado Congelado Premium Frescatto 400G Price: R$ 89,99" at bounding box center [376, 354] width 369 height 33
type input "**********"
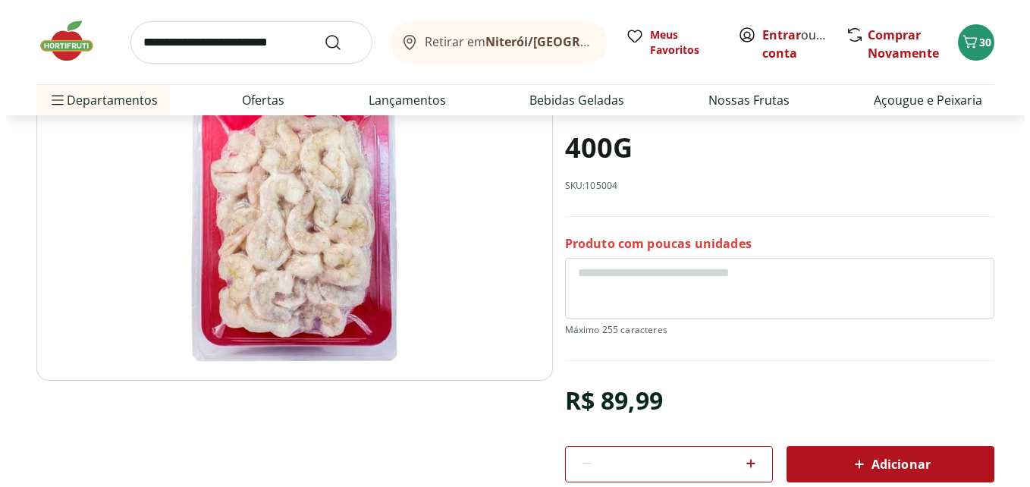
scroll to position [227, 0]
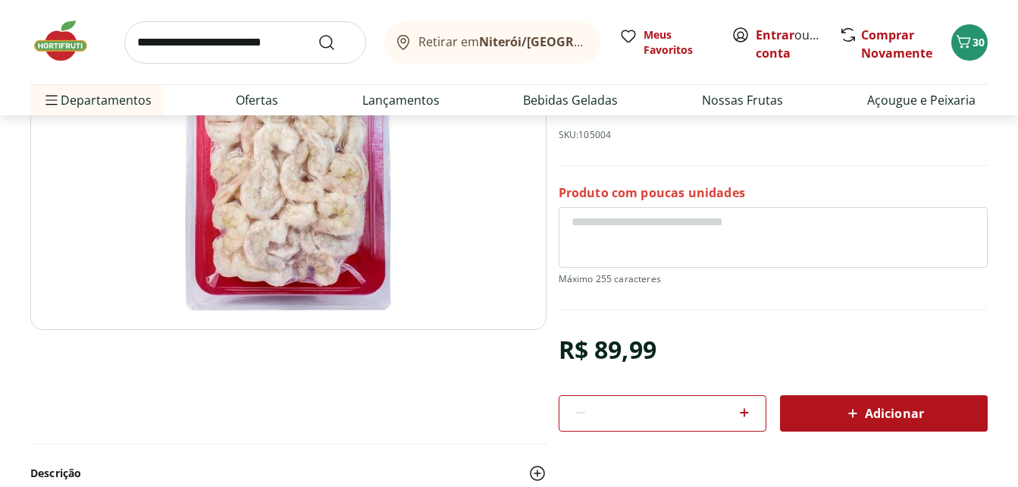
click at [845, 403] on div "Adicionar" at bounding box center [883, 413] width 183 height 27
click at [972, 48] on div "31" at bounding box center [970, 42] width 12 height 24
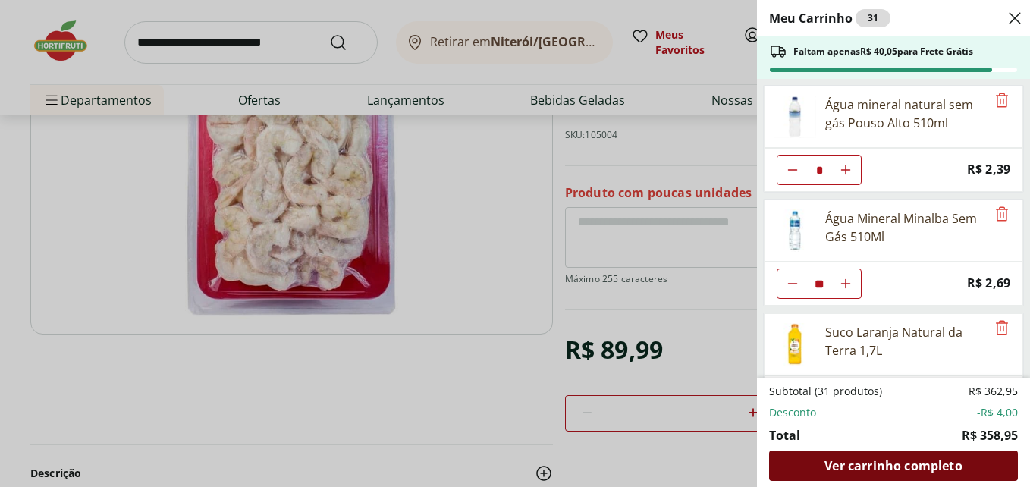
click at [896, 466] on span "Ver carrinho completo" at bounding box center [892, 466] width 137 height 12
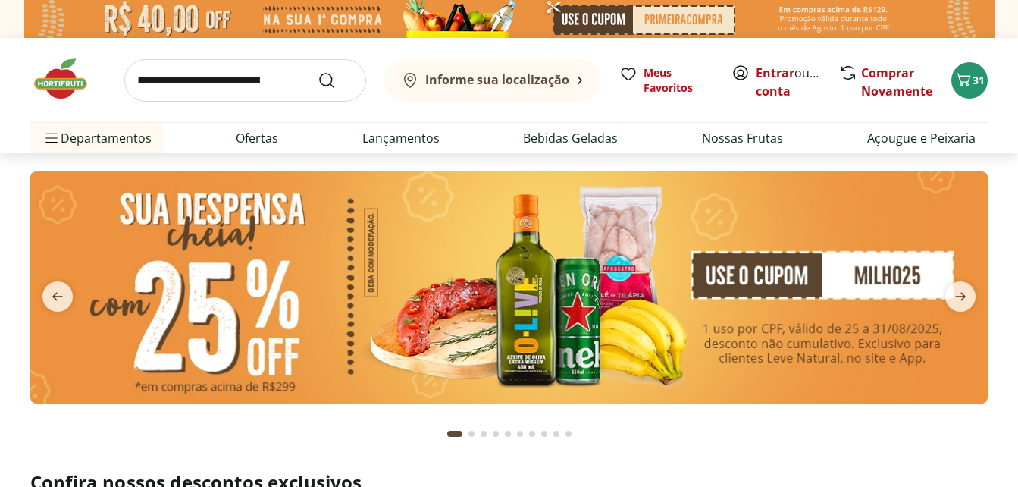
click at [203, 91] on input "search" at bounding box center [245, 80] width 242 height 42
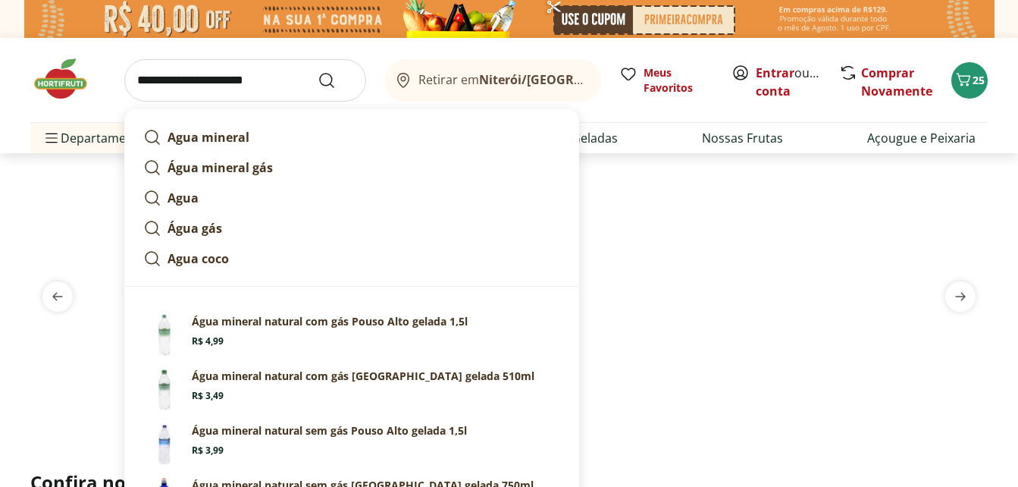
type input "**********"
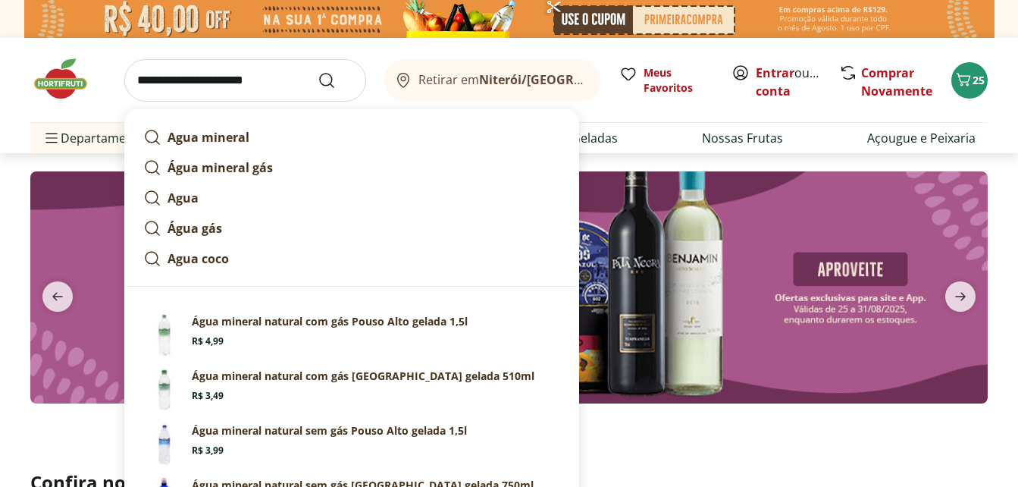
click at [318, 71] on button "Submit Search" at bounding box center [336, 80] width 36 height 18
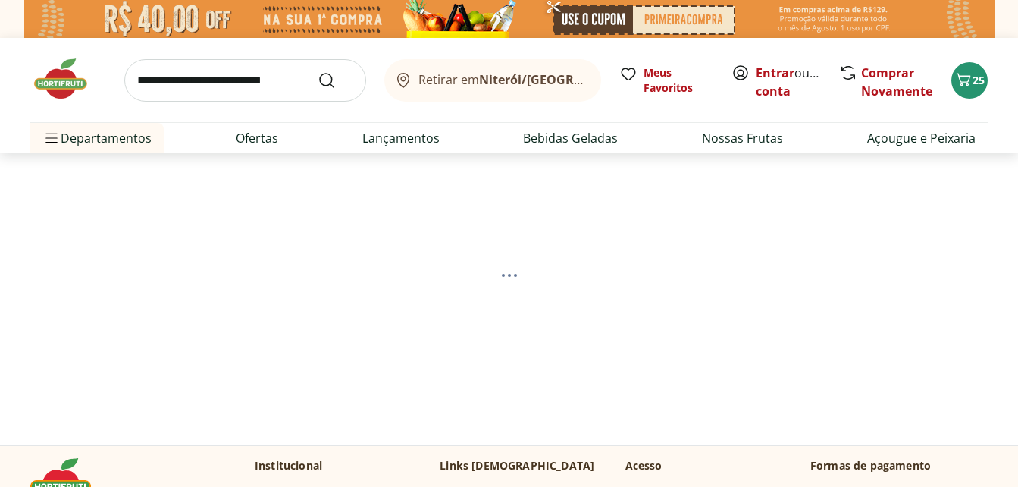
select select "**********"
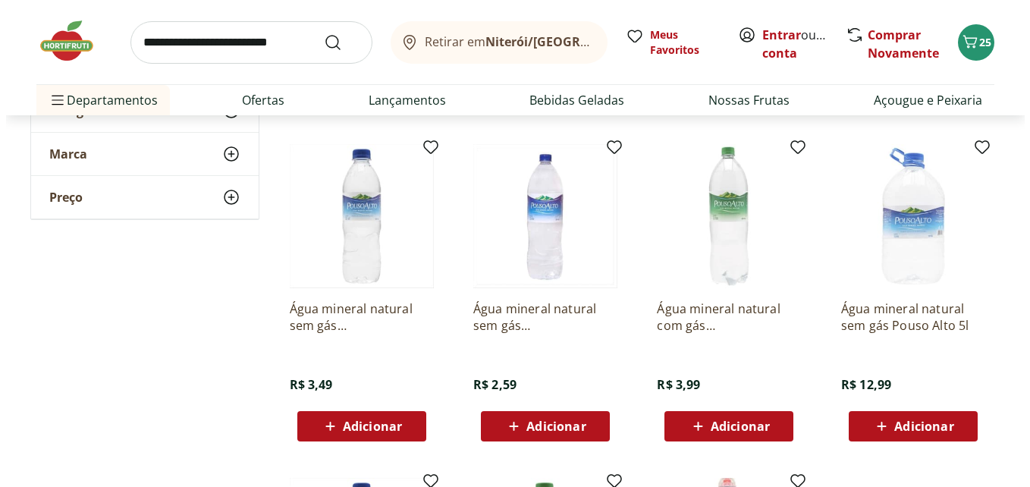
scroll to position [531, 0]
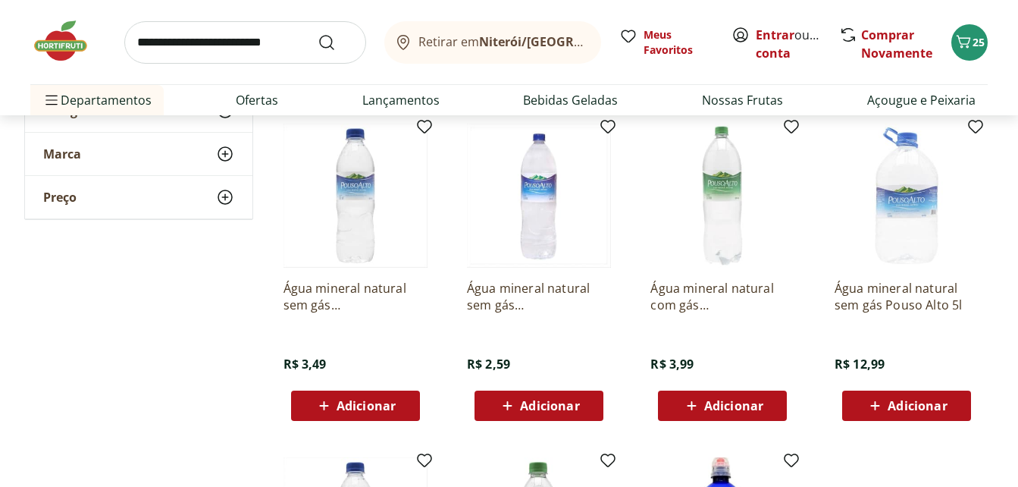
click at [524, 400] on span "Adicionar" at bounding box center [549, 406] width 59 height 12
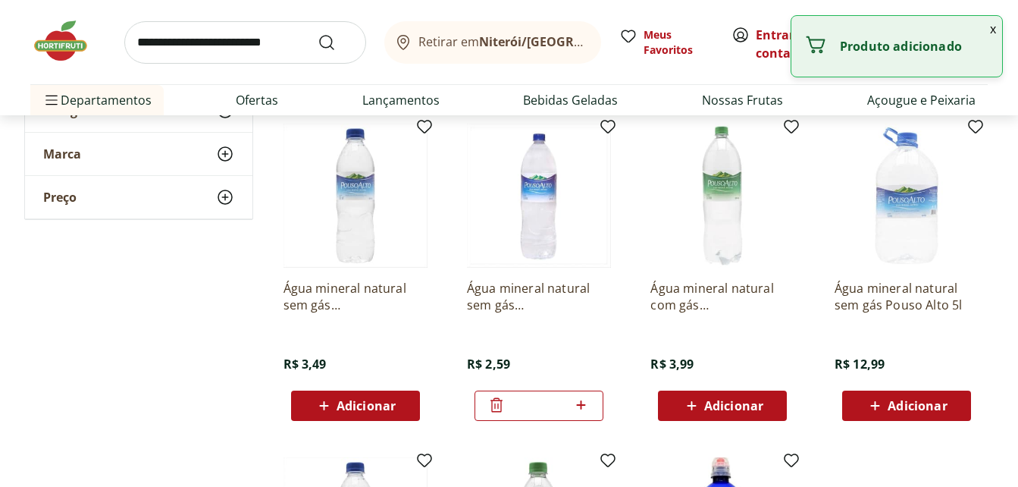
click at [585, 403] on icon at bounding box center [581, 405] width 19 height 18
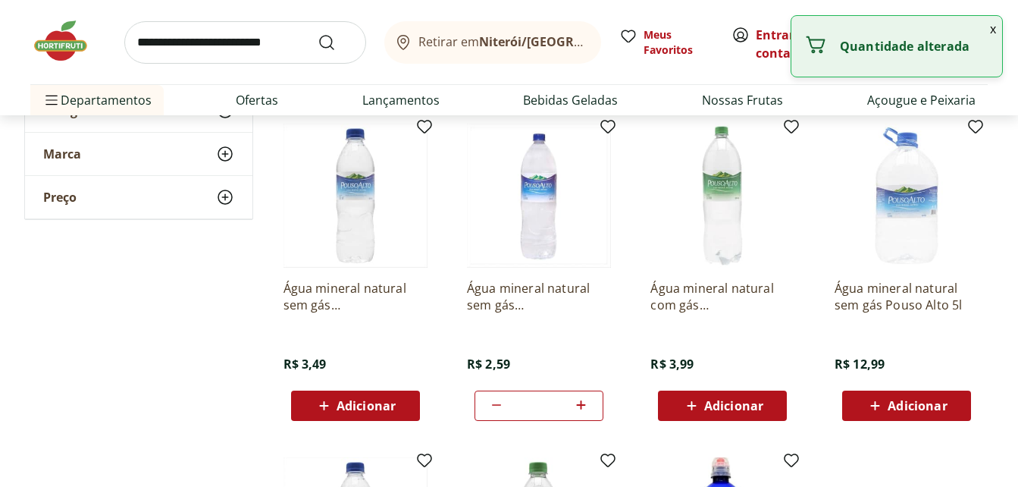
type input "*"
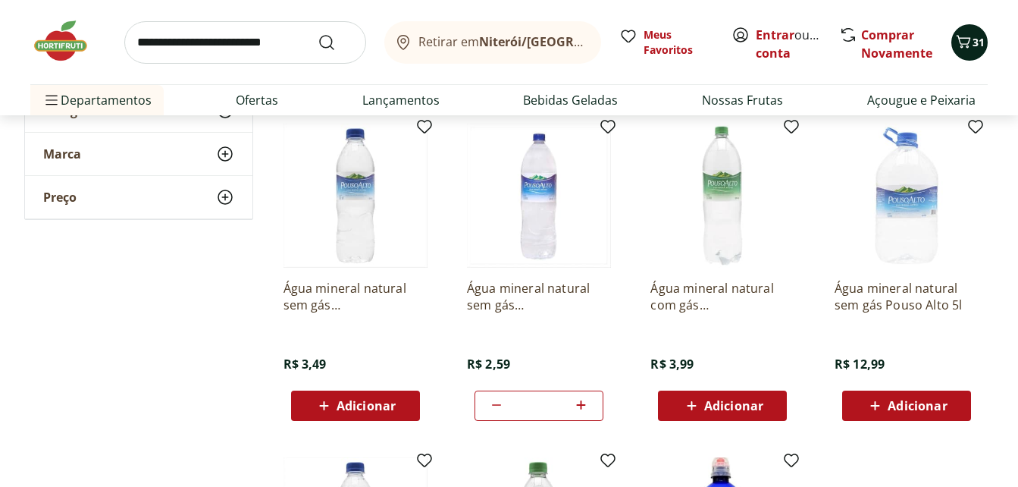
click at [979, 42] on span "31" at bounding box center [979, 42] width 12 height 14
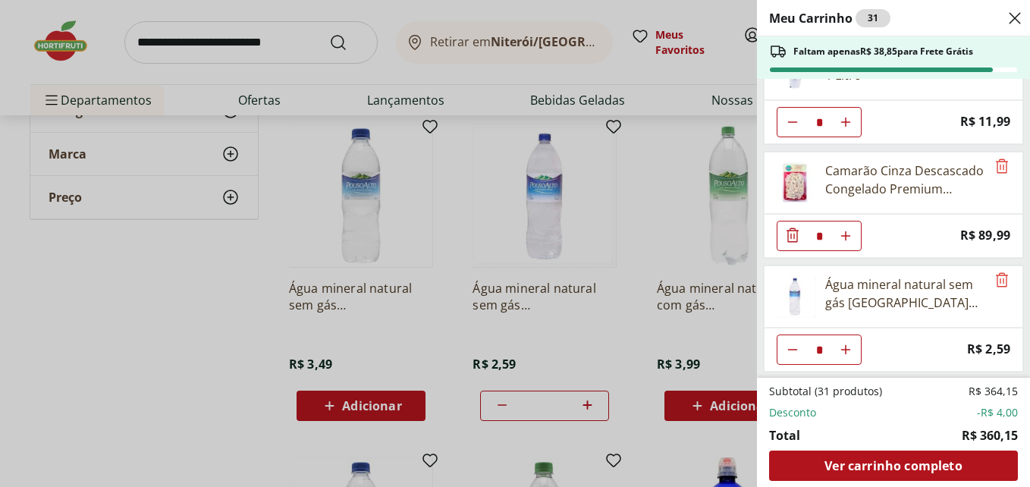
scroll to position [731, 0]
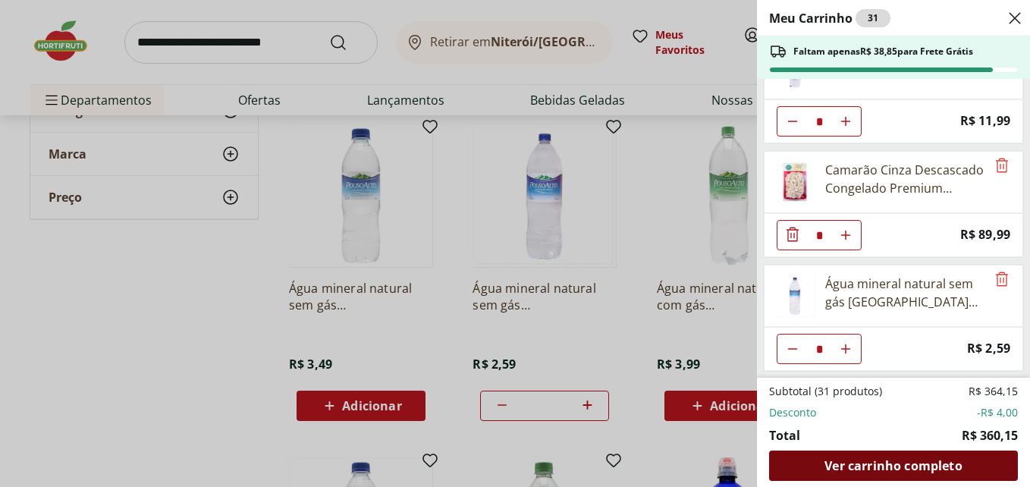
click at [864, 467] on span "Ver carrinho completo" at bounding box center [892, 466] width 137 height 12
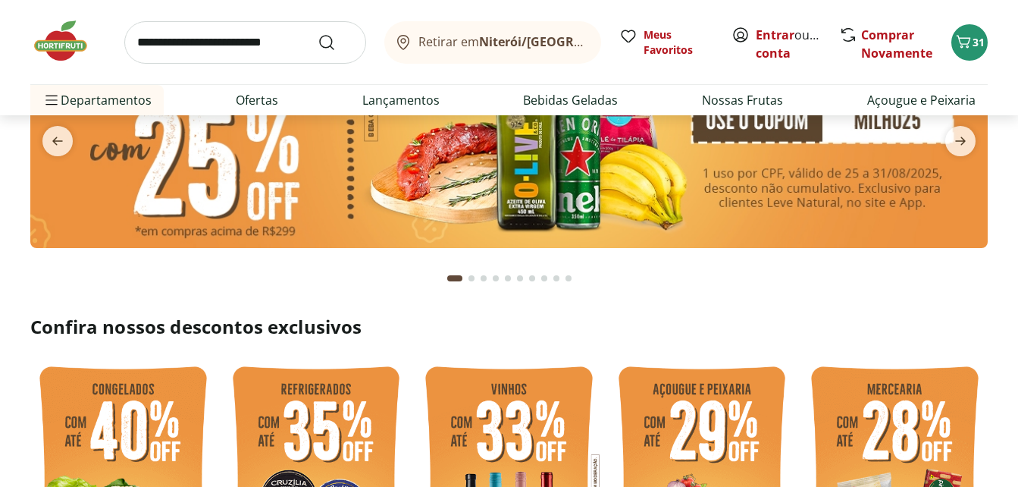
scroll to position [152, 0]
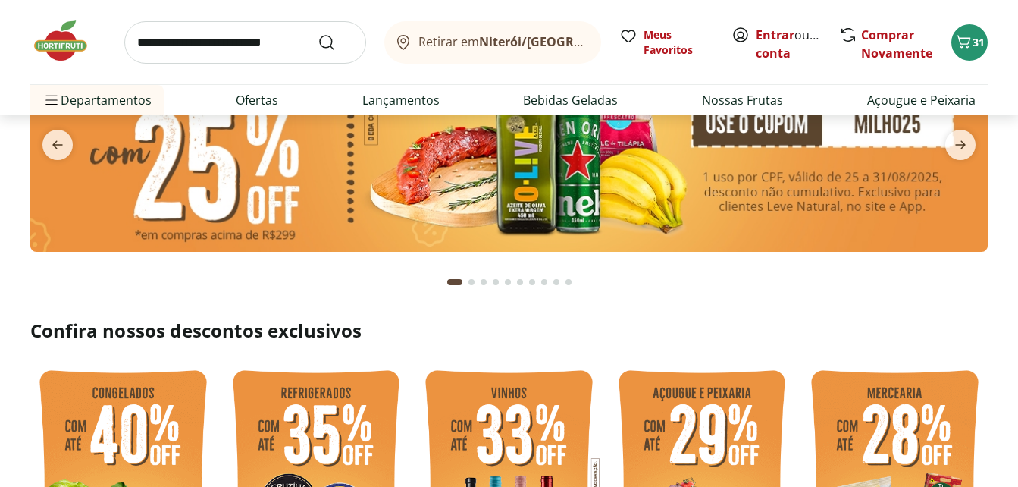
click at [220, 44] on input "search" at bounding box center [245, 42] width 242 height 42
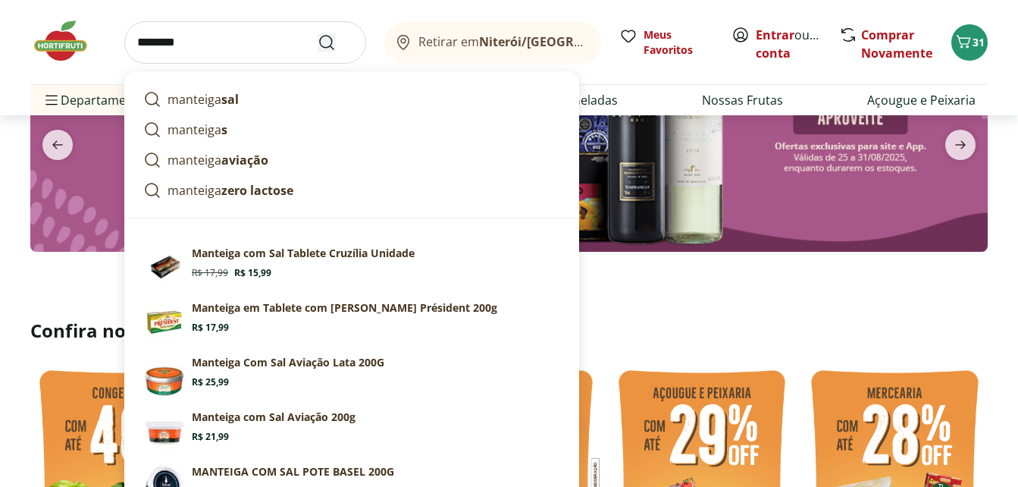
type input "********"
click at [326, 41] on icon "Submit Search" at bounding box center [327, 42] width 18 height 18
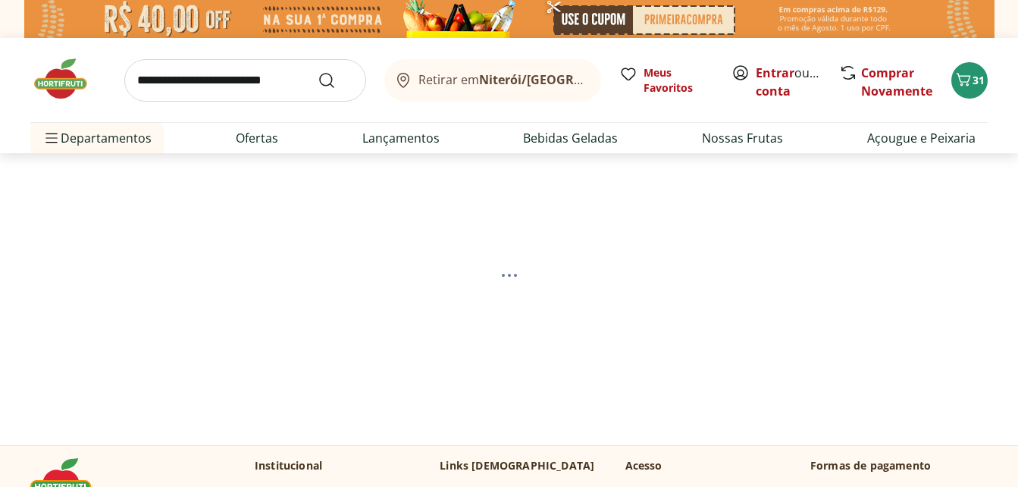
select select "**********"
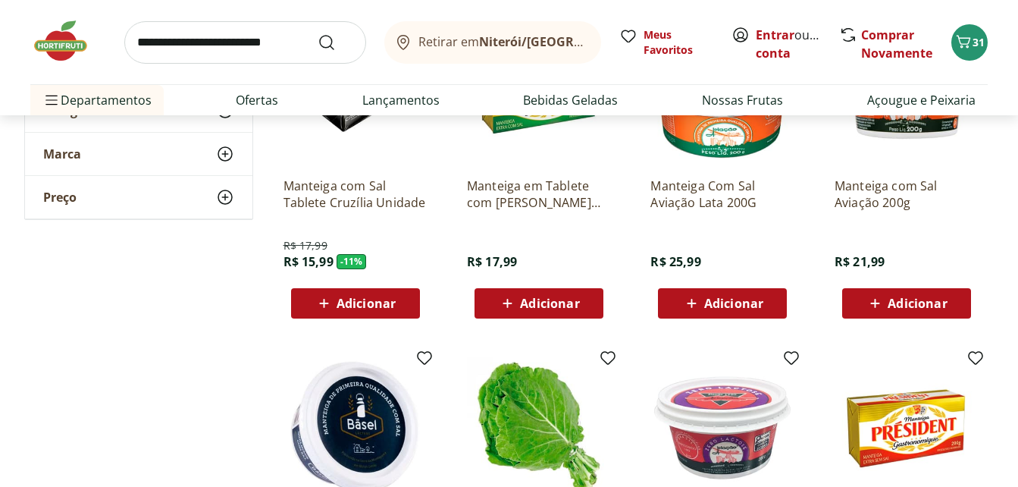
scroll to position [303, 0]
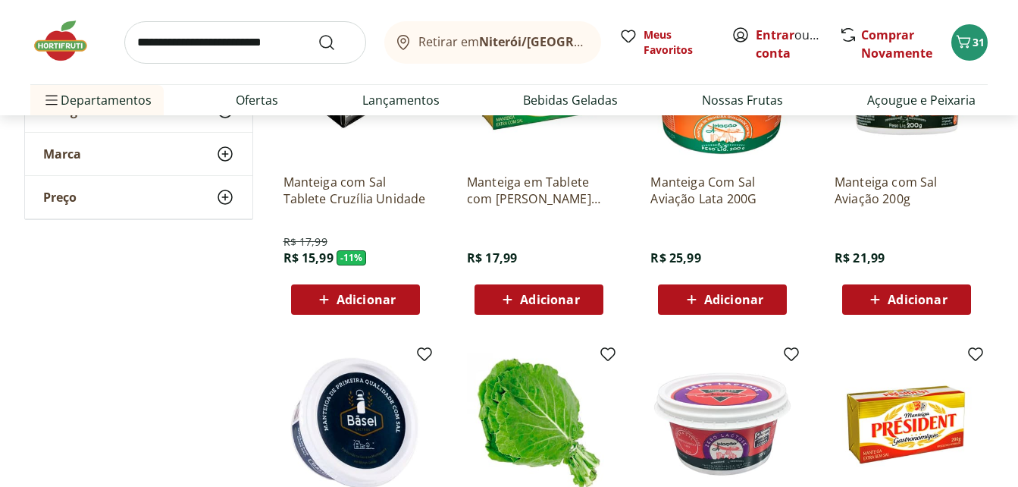
click at [365, 305] on span "Adicionar" at bounding box center [366, 299] width 59 height 12
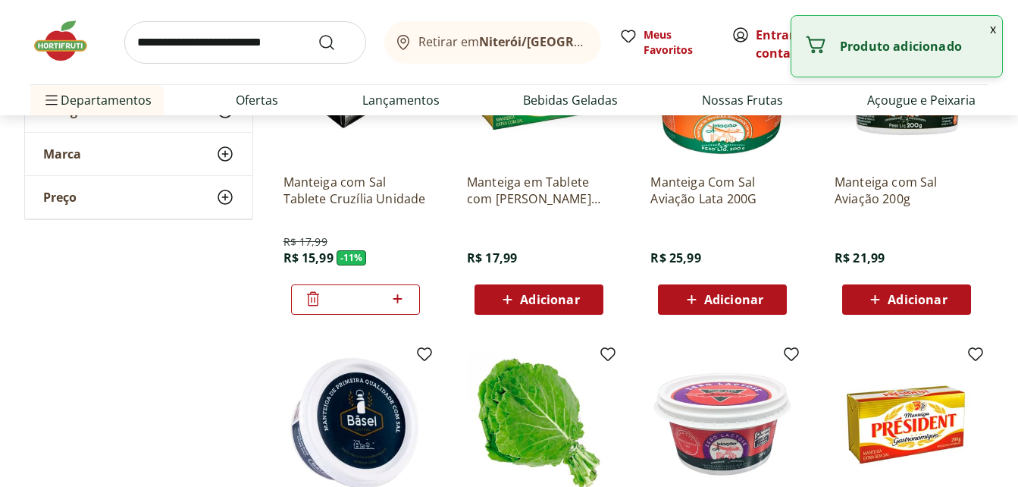
click at [398, 294] on icon at bounding box center [398, 298] width 9 height 9
type input "*"
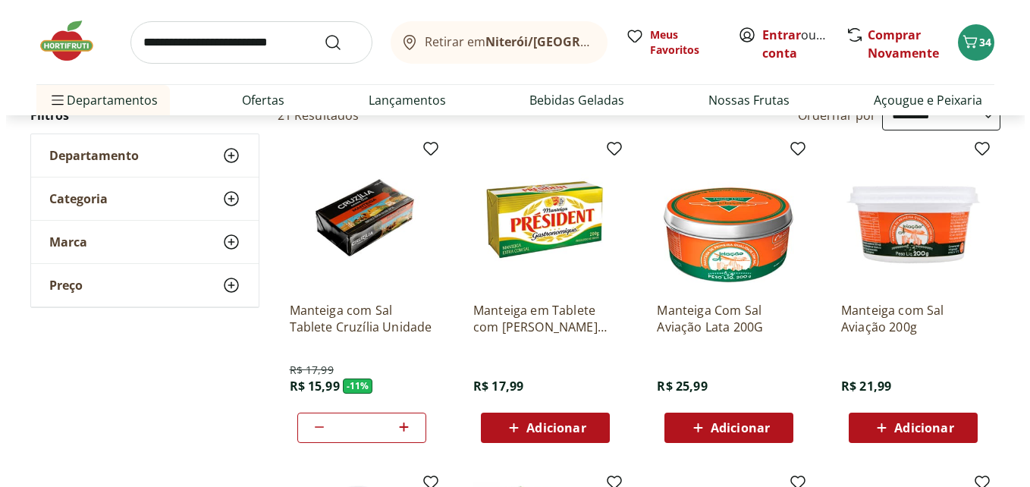
scroll to position [0, 0]
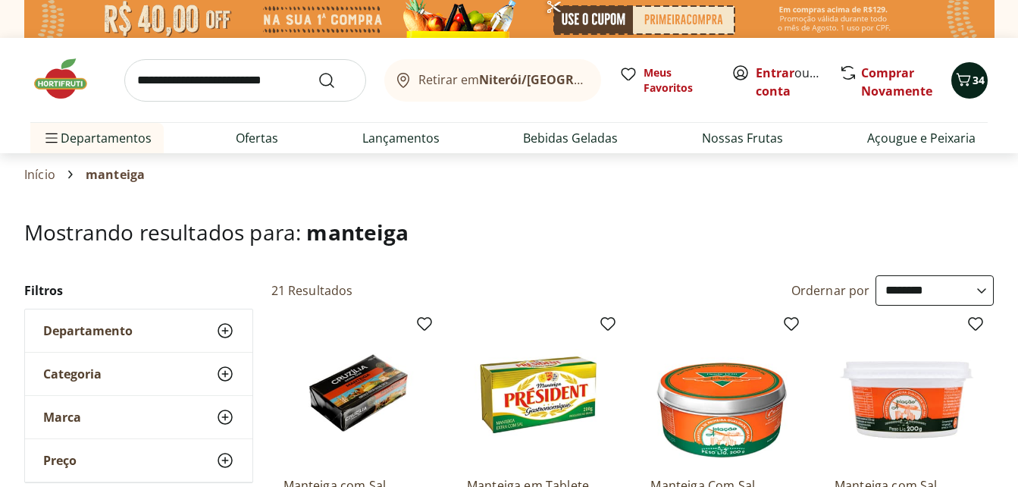
click at [964, 81] on icon "Carrinho" at bounding box center [964, 80] width 18 height 18
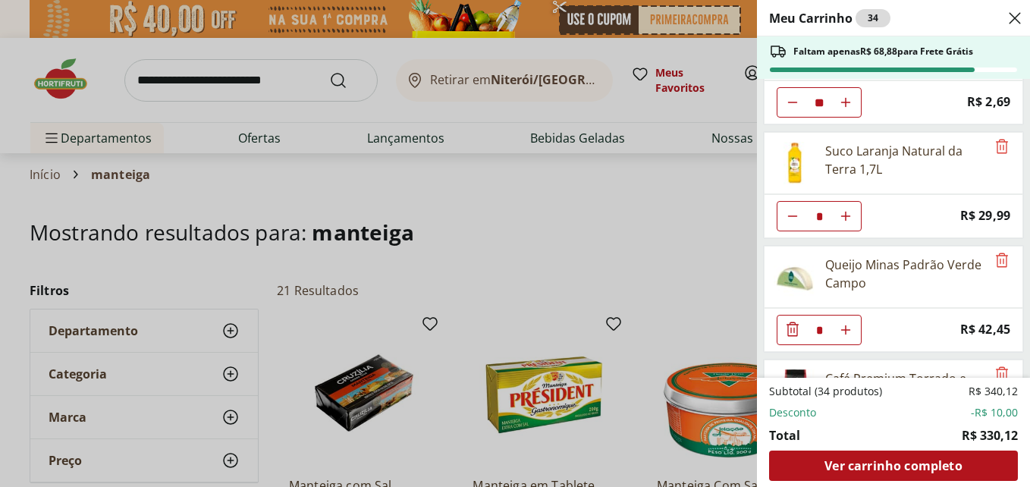
scroll to position [152, 0]
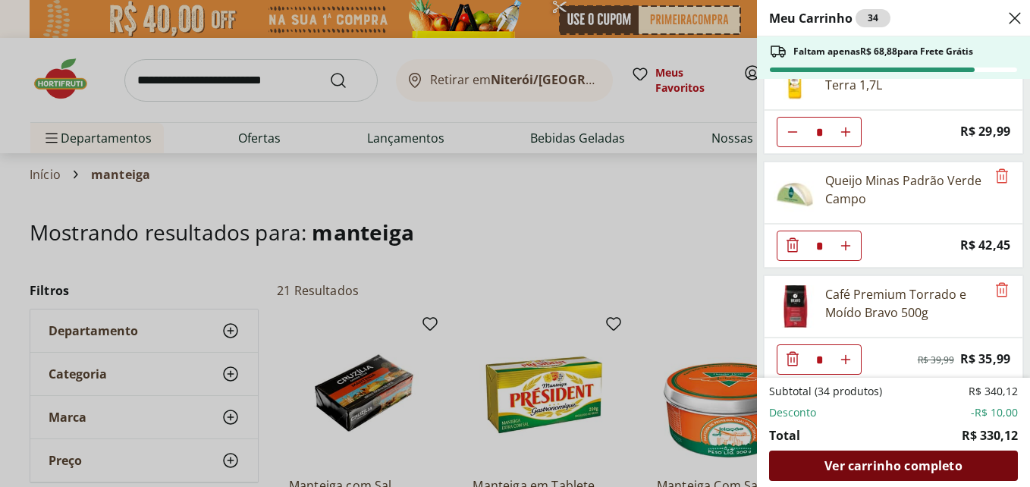
click at [886, 460] on span "Ver carrinho completo" at bounding box center [892, 466] width 137 height 12
